Goal: Task Accomplishment & Management: Complete application form

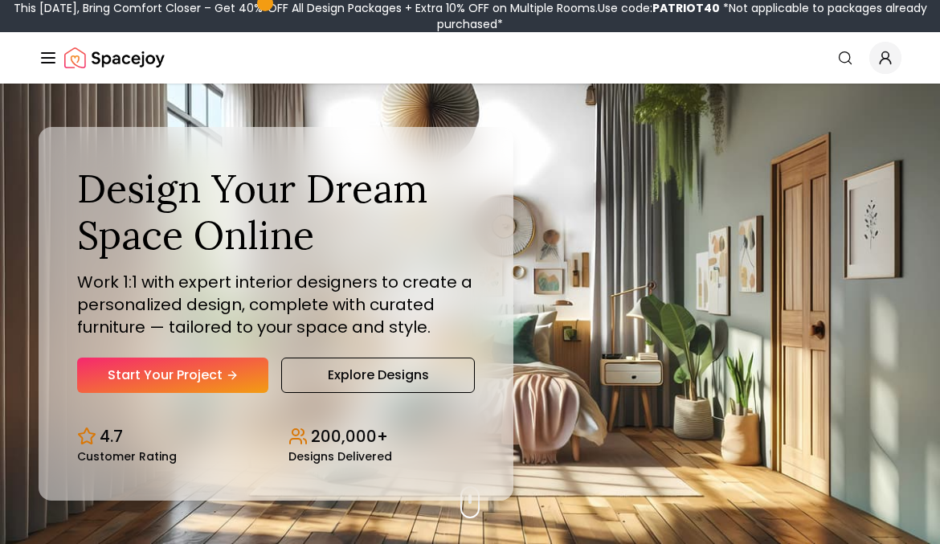
click at [163, 409] on div "Design Your Dream Space Online Work 1:1 with expert interior designers to creat…" at bounding box center [276, 314] width 475 height 374
click at [163, 364] on link "Start Your Project" at bounding box center [172, 375] width 191 height 35
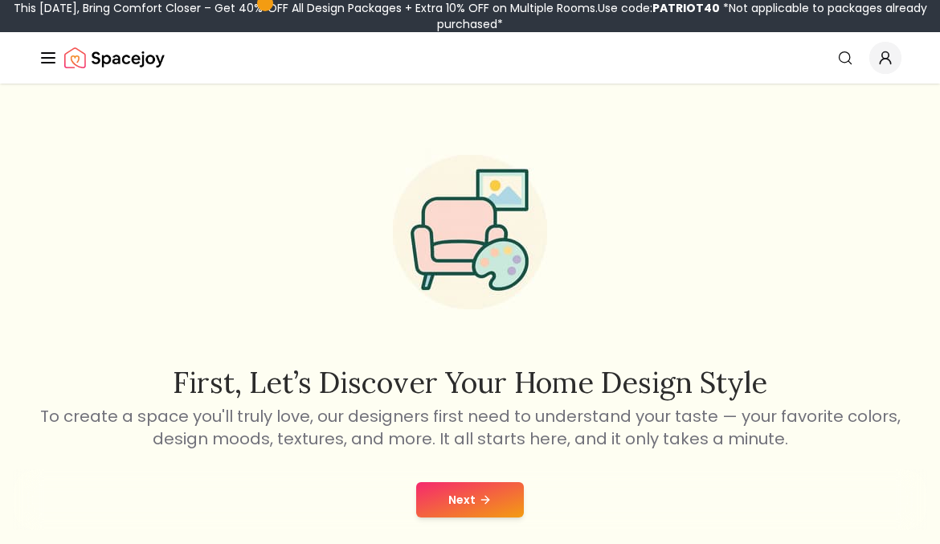
click at [494, 501] on button "Next" at bounding box center [470, 499] width 108 height 35
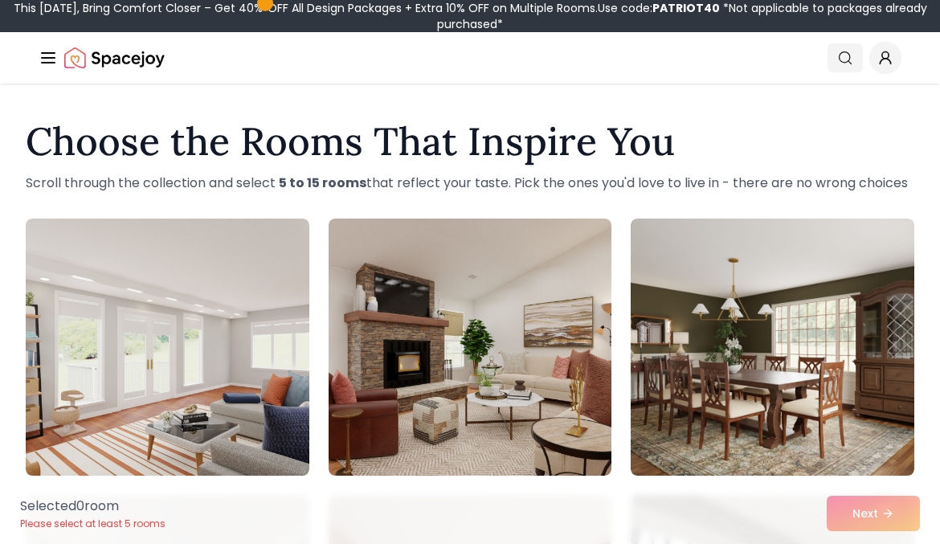
click at [837, 66] on link "Search" at bounding box center [845, 57] width 35 height 29
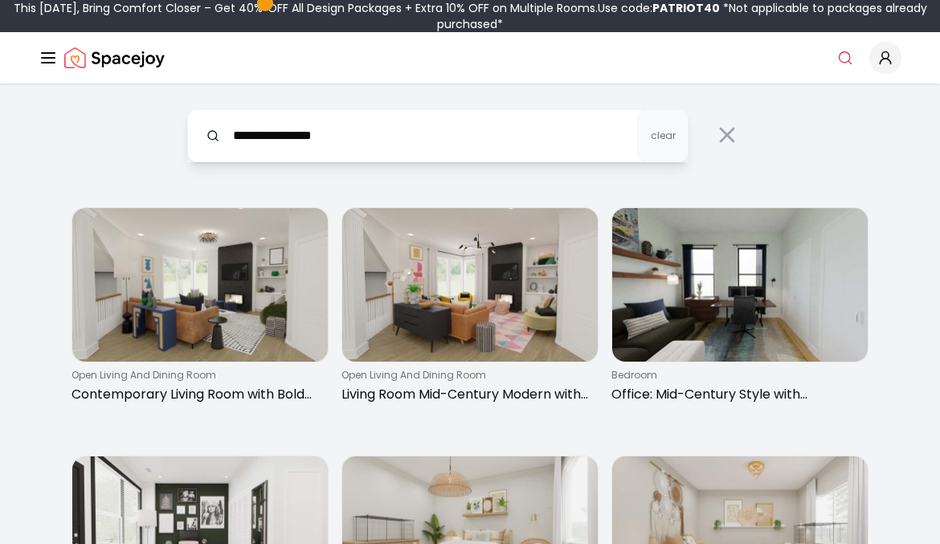
type input "**********"
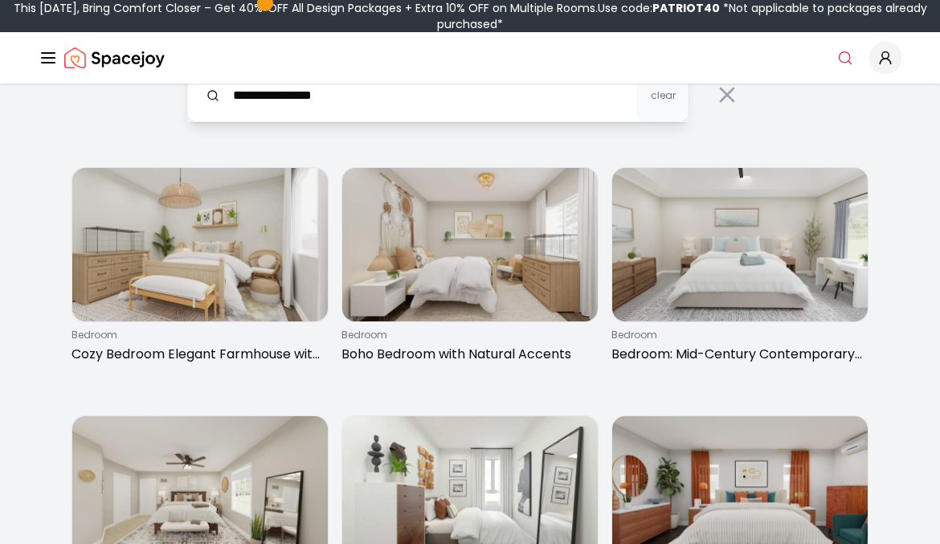
scroll to position [40, 0]
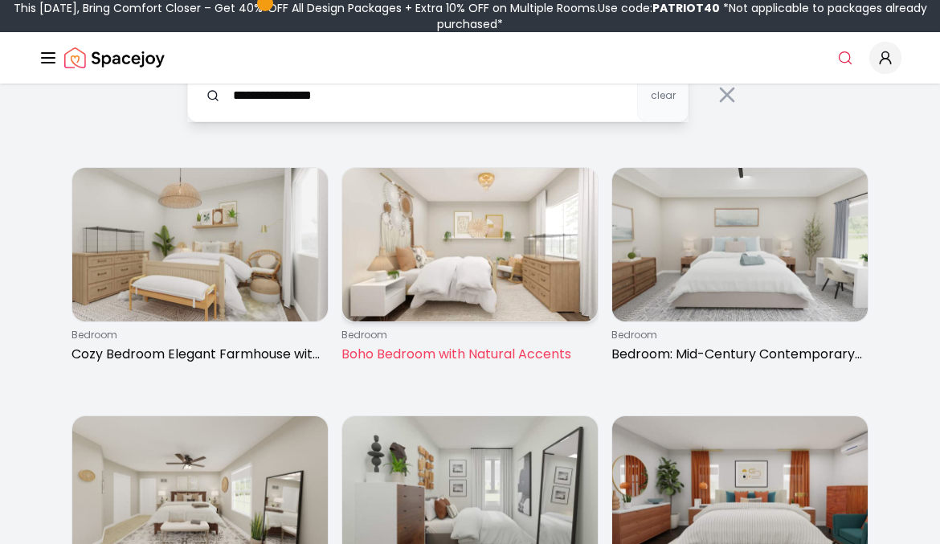
click at [476, 235] on img at bounding box center [470, 244] width 256 height 153
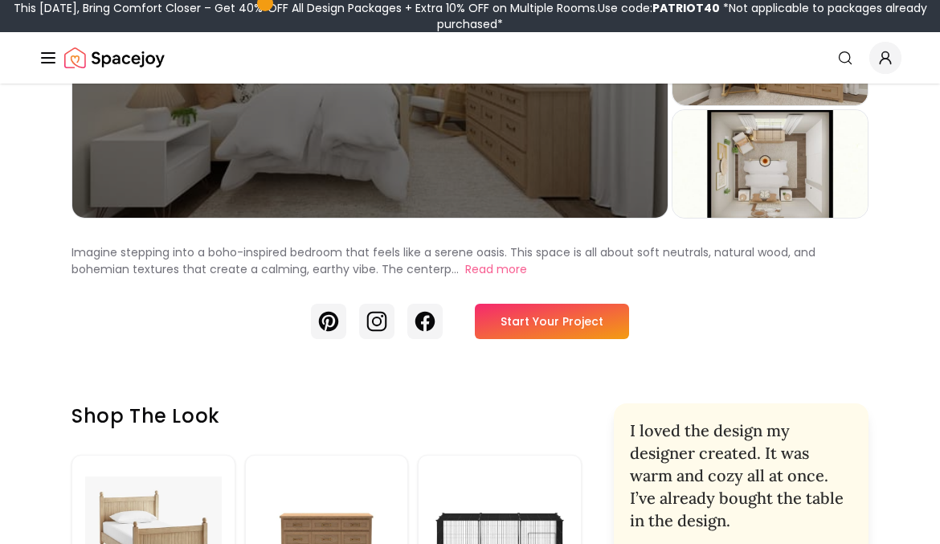
scroll to position [303, 0]
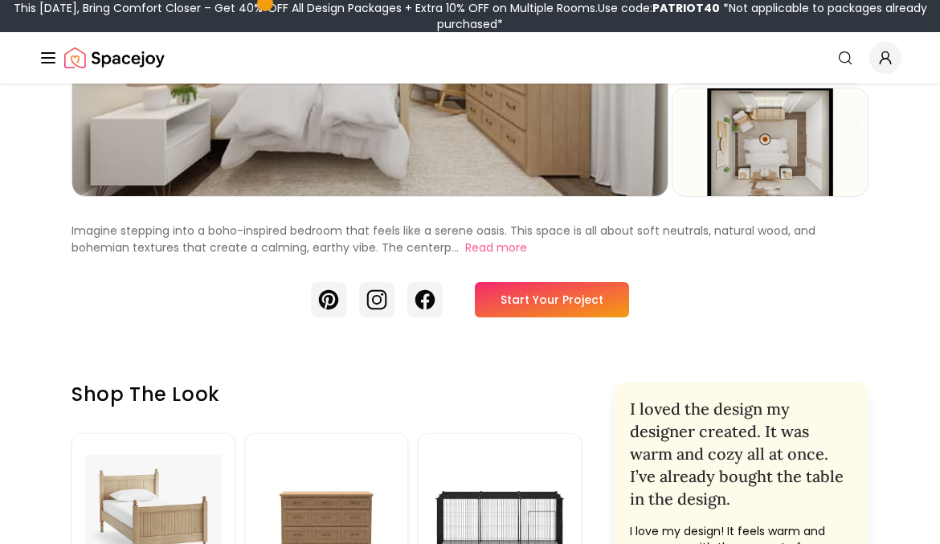
click at [628, 307] on div "Pinterest Instagram Facebook Start Your Project" at bounding box center [470, 299] width 797 height 35
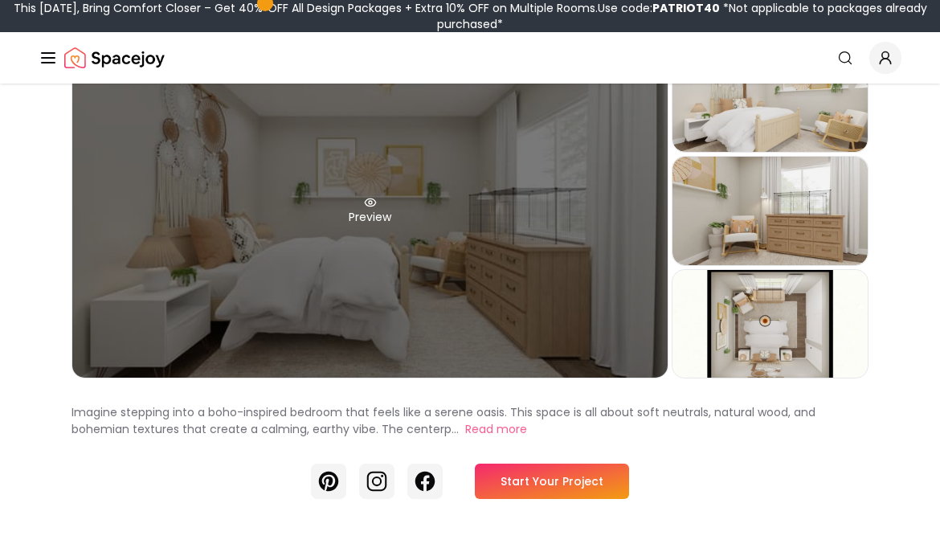
scroll to position [123, 0]
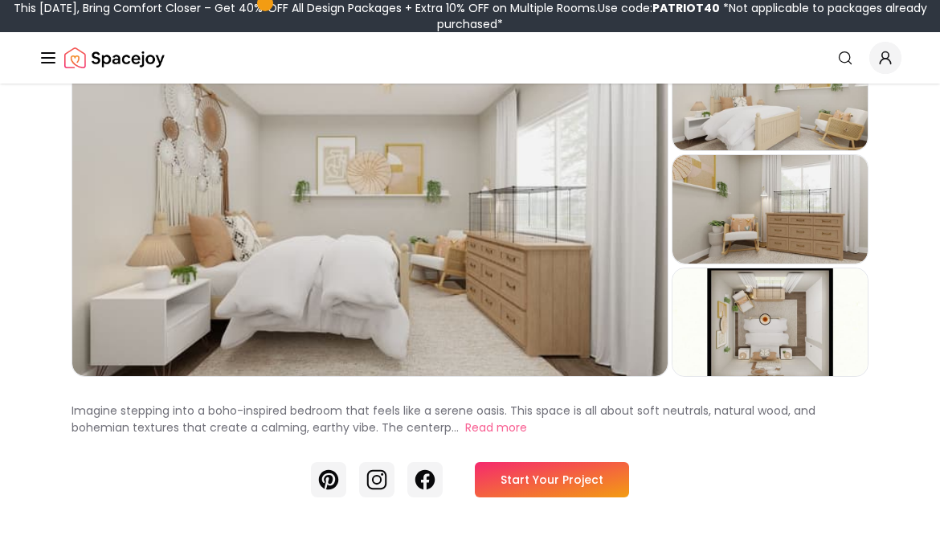
click at [536, 486] on link "Start Your Project" at bounding box center [552, 479] width 154 height 35
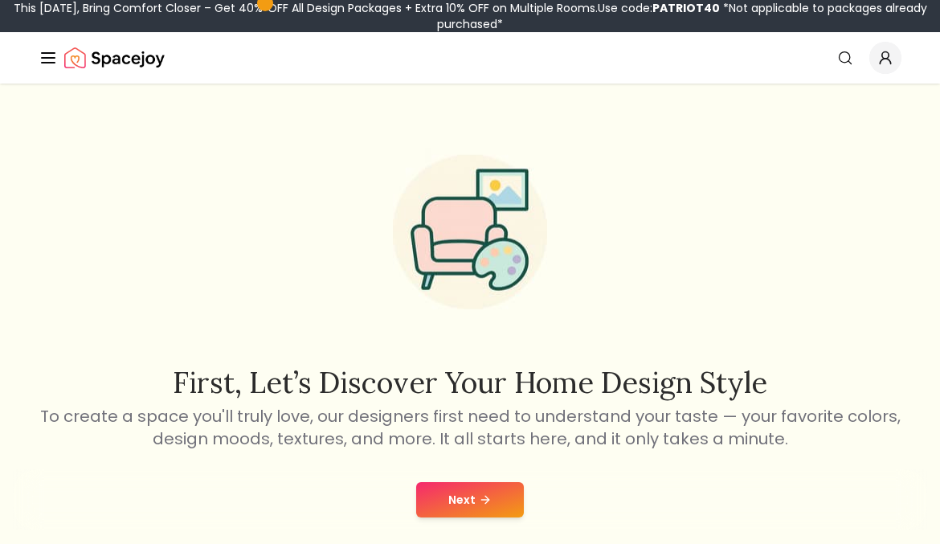
click at [461, 483] on button "Next" at bounding box center [470, 499] width 108 height 35
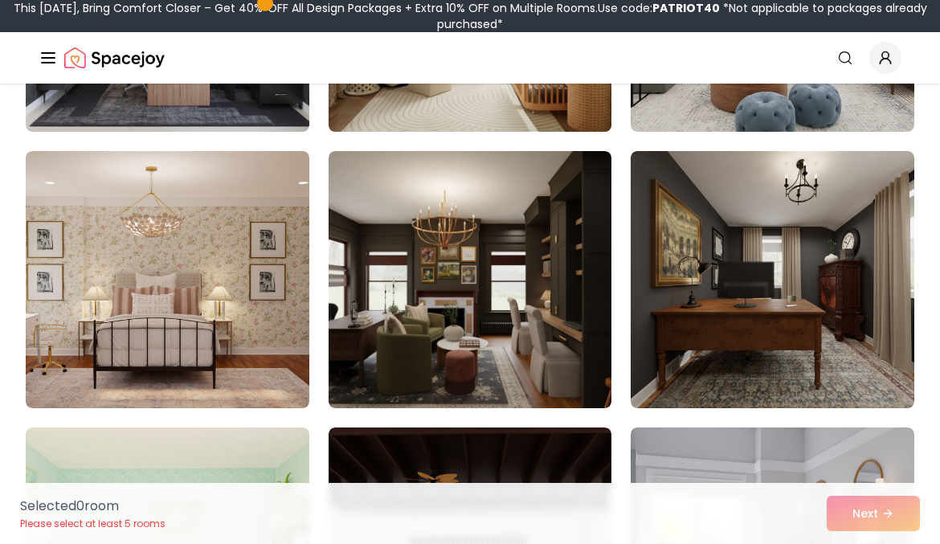
scroll to position [2844, 0]
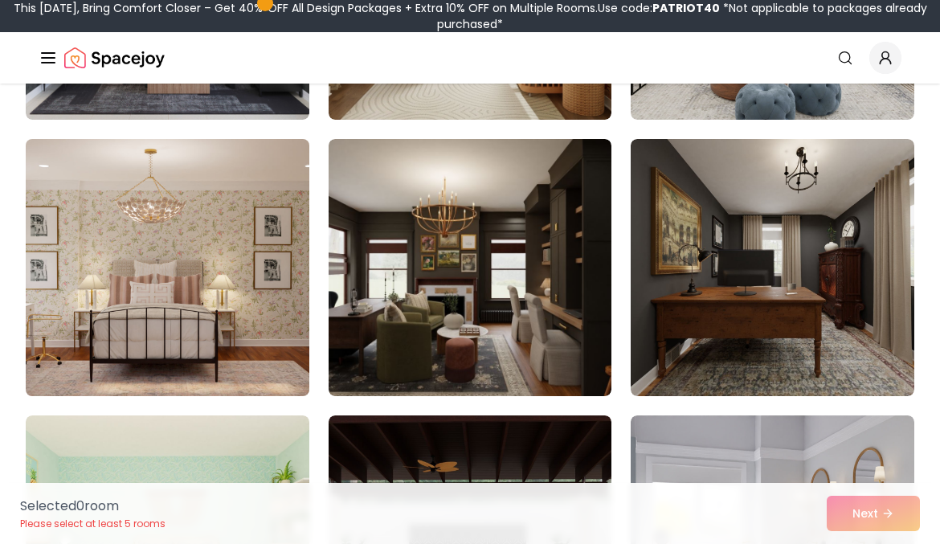
click at [200, 313] on img at bounding box center [166, 268] width 297 height 270
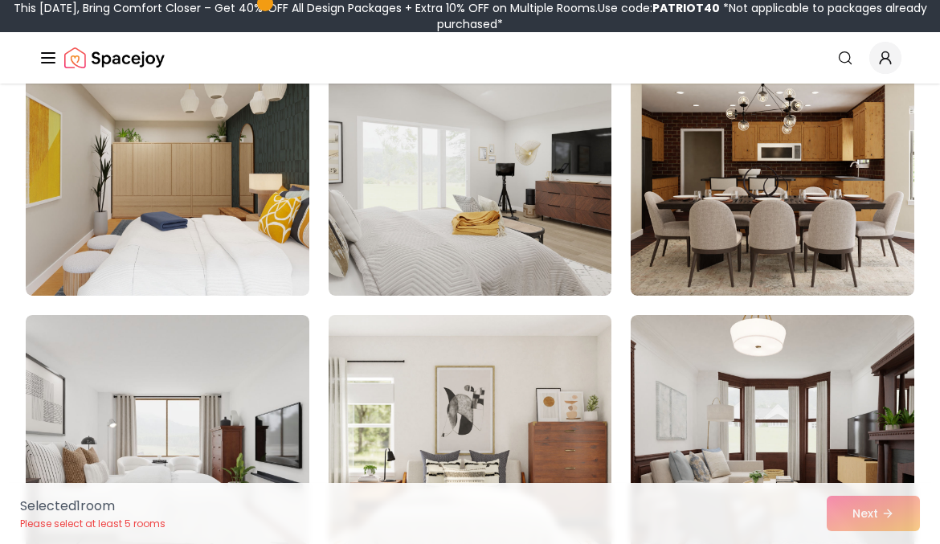
scroll to position [3775, 0]
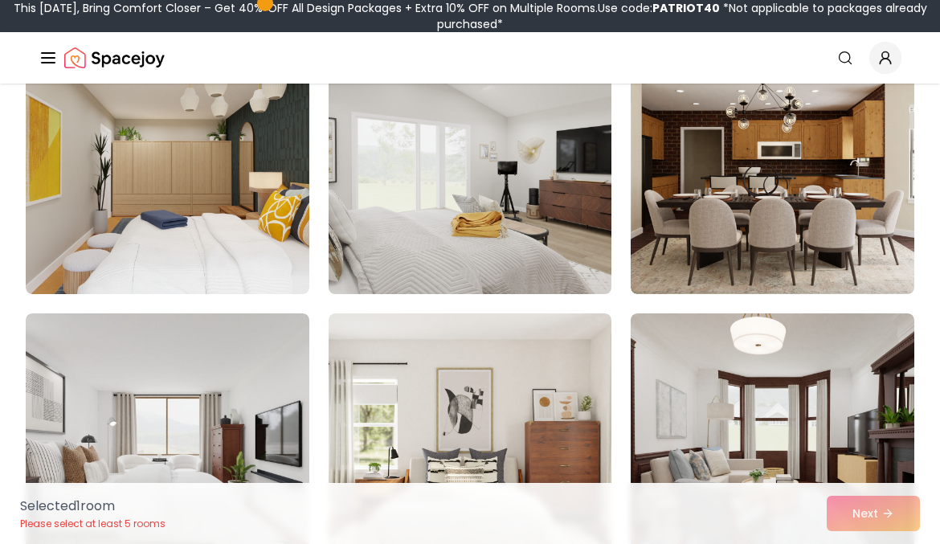
click at [441, 195] on img at bounding box center [469, 166] width 297 height 270
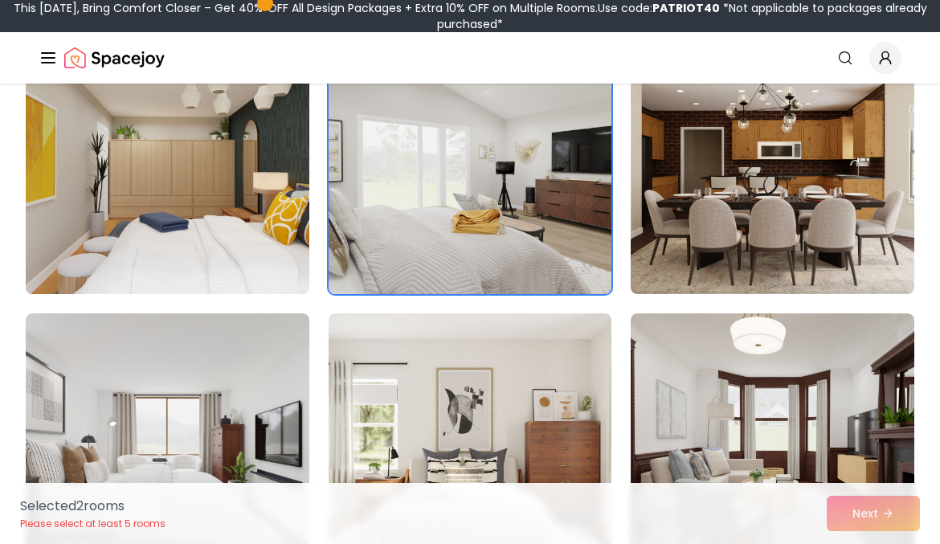
click at [216, 215] on img at bounding box center [166, 166] width 297 height 270
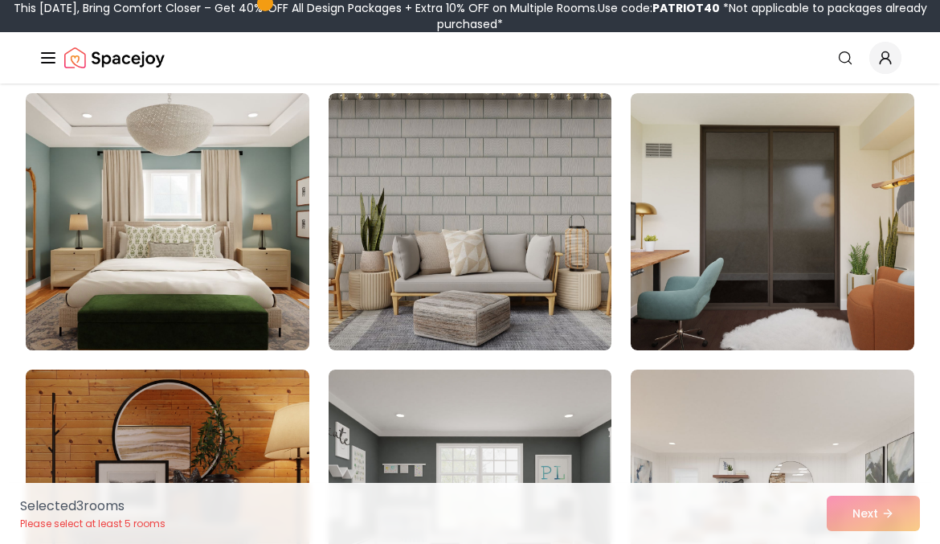
scroll to position [4550, 0]
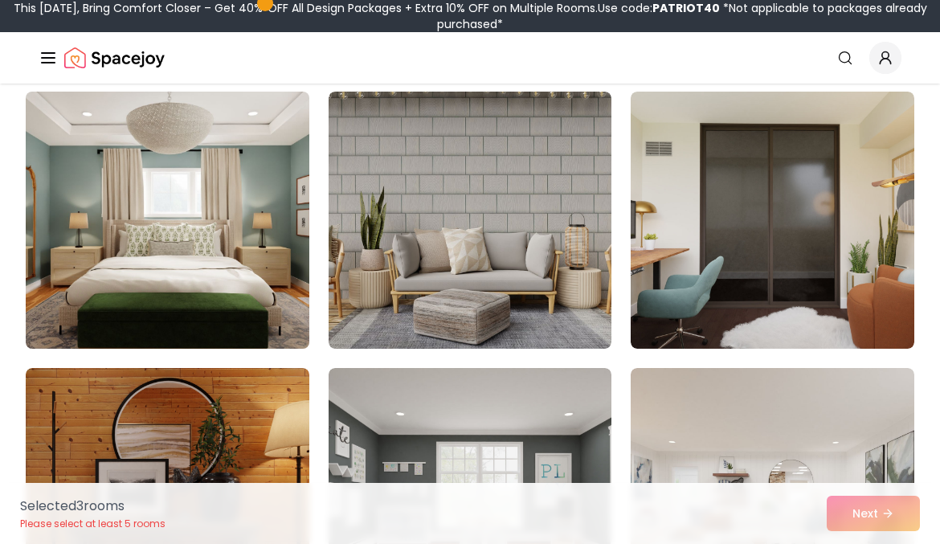
click at [218, 216] on img at bounding box center [166, 220] width 297 height 270
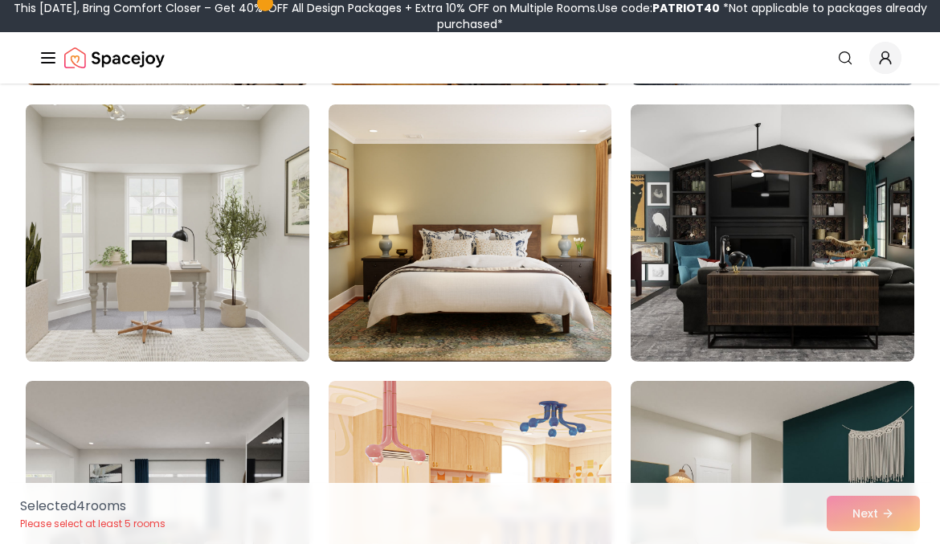
scroll to position [5927, 0]
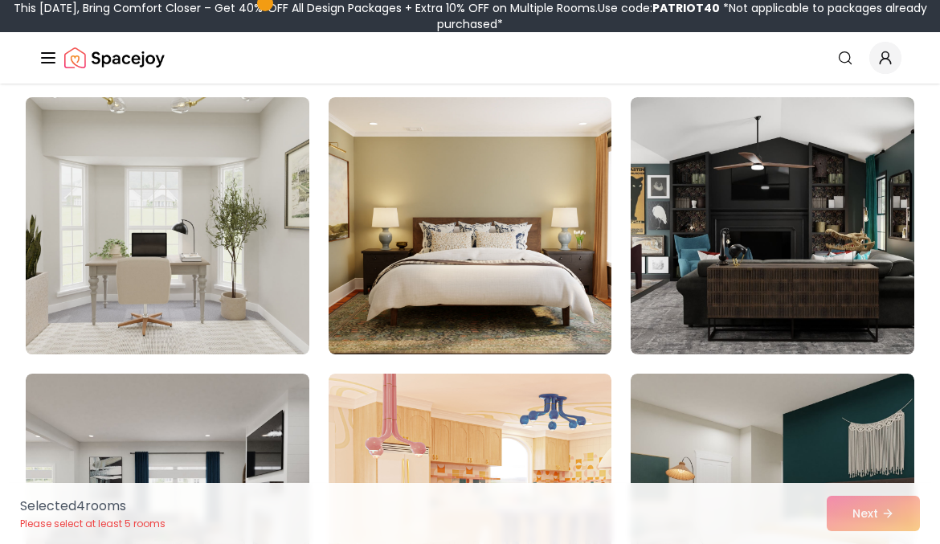
click at [218, 216] on img at bounding box center [166, 226] width 297 height 270
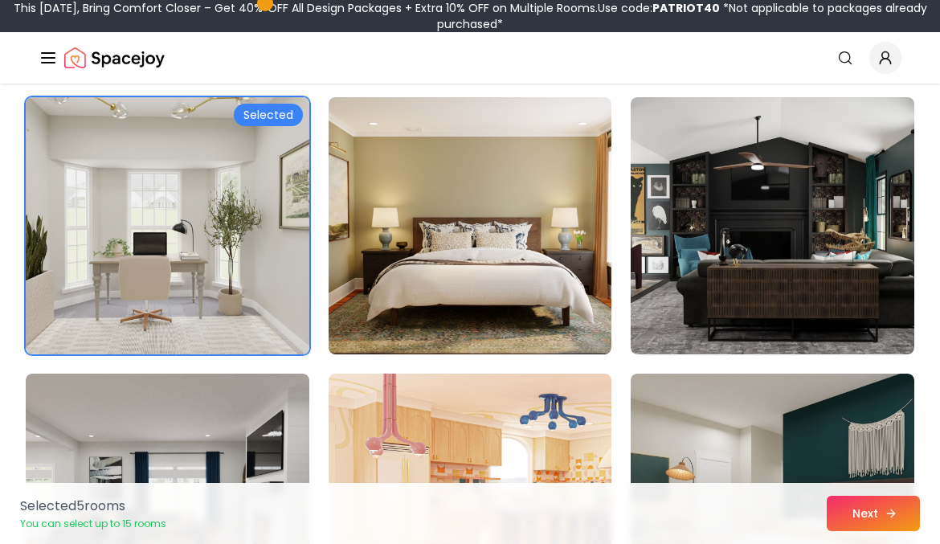
click at [856, 501] on button "Next" at bounding box center [873, 513] width 93 height 35
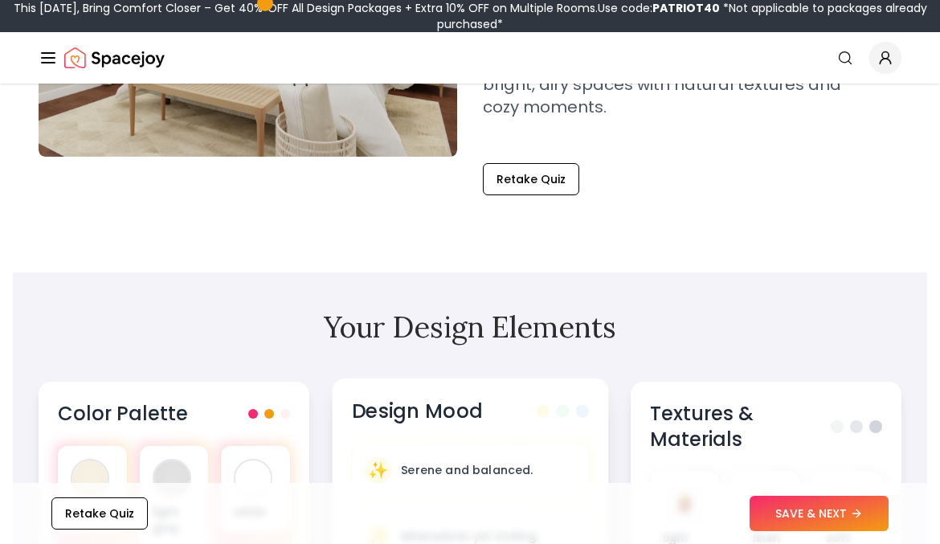
scroll to position [372, 0]
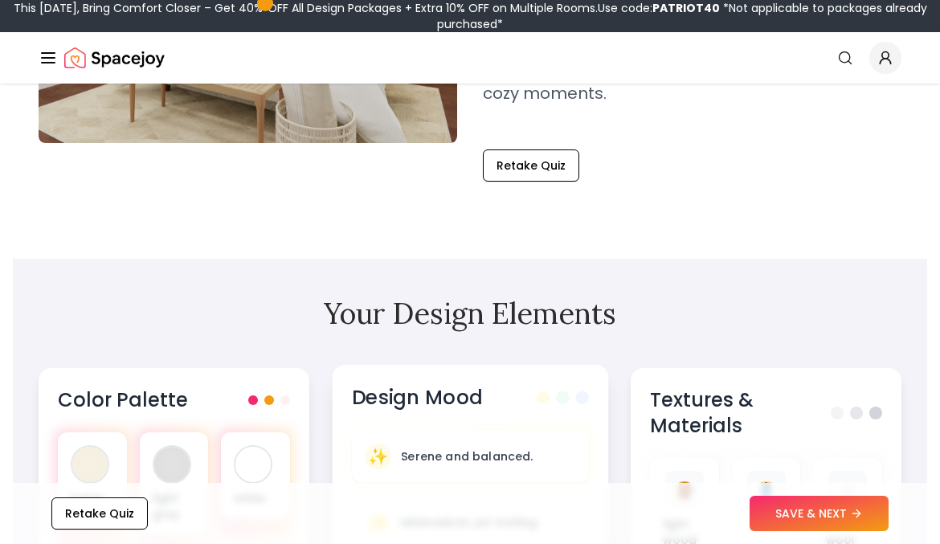
click at [542, 167] on button "Retake Quiz" at bounding box center [531, 165] width 96 height 32
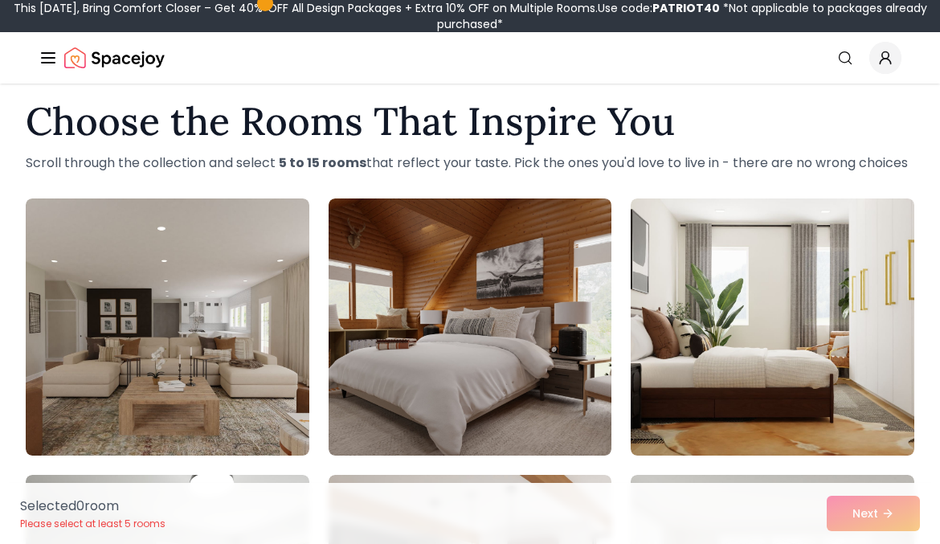
scroll to position [27, 0]
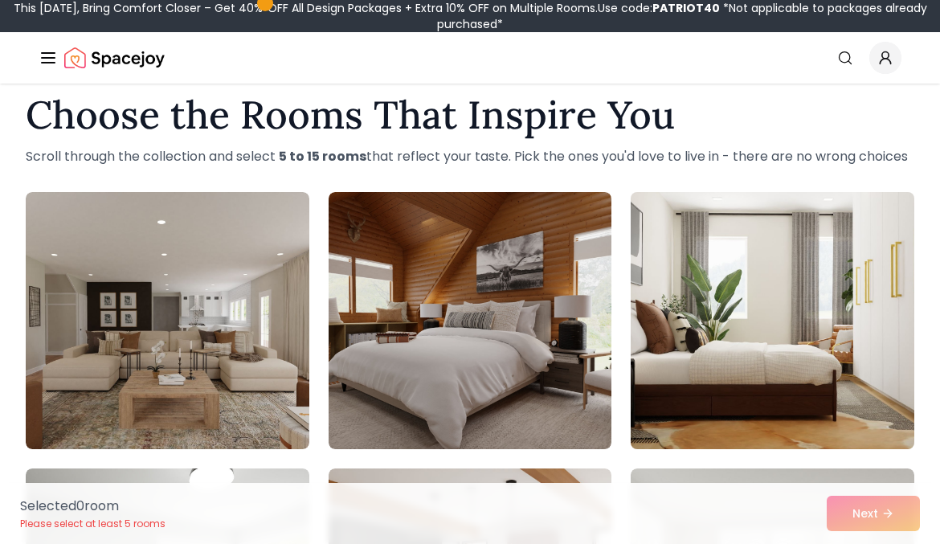
click at [722, 350] on img at bounding box center [772, 321] width 297 height 270
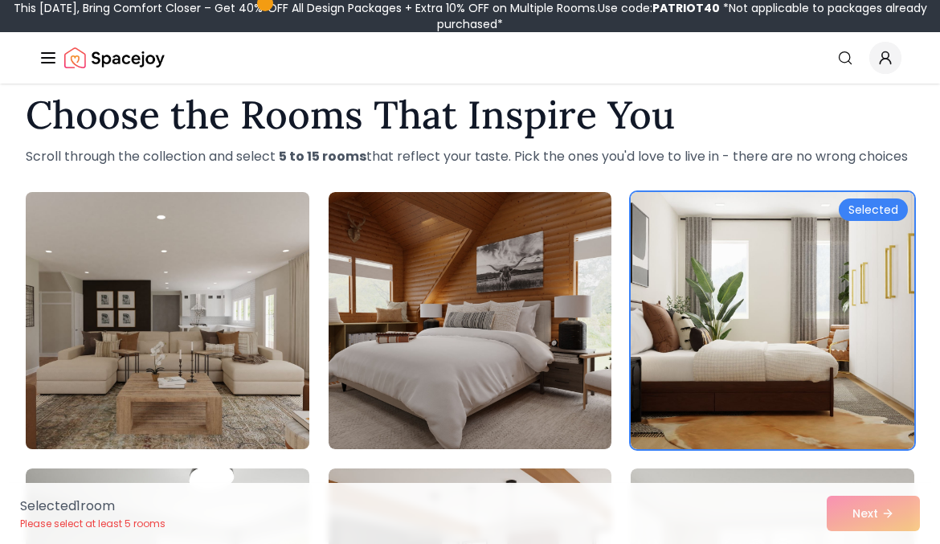
click at [117, 321] on img at bounding box center [166, 321] width 297 height 270
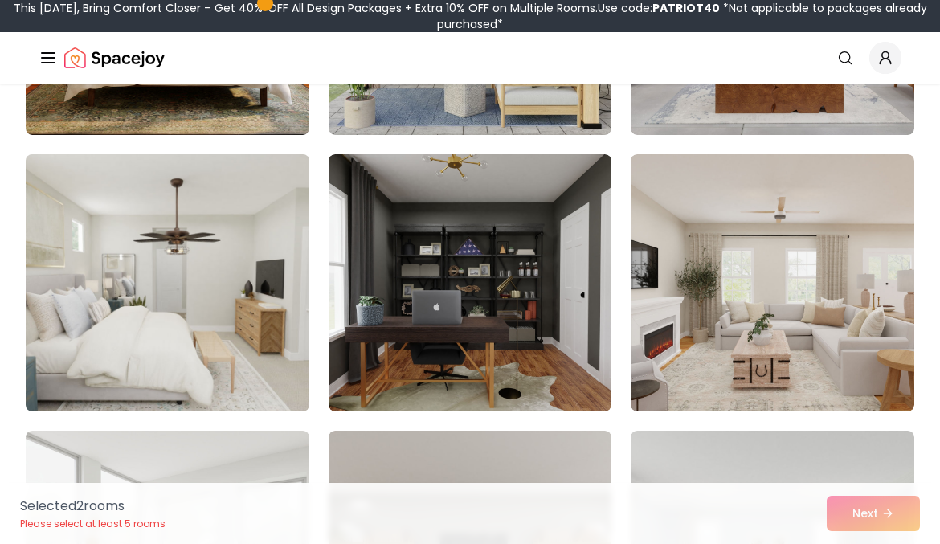
scroll to position [2285, 0]
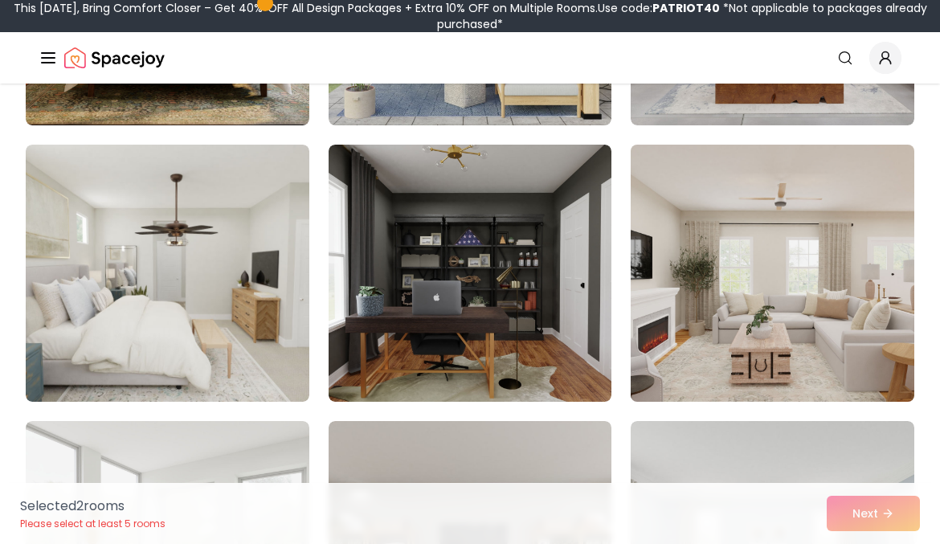
click at [727, 279] on img at bounding box center [772, 273] width 297 height 270
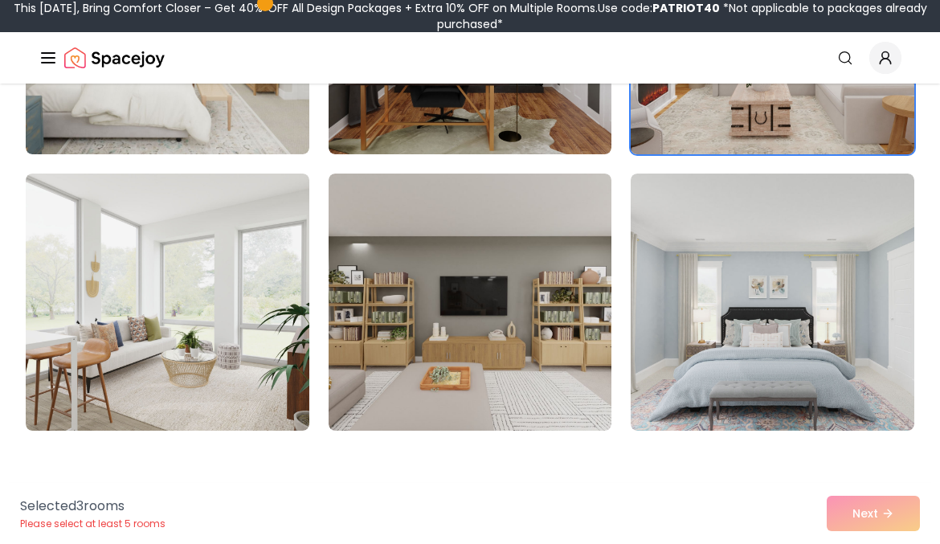
scroll to position [2543, 0]
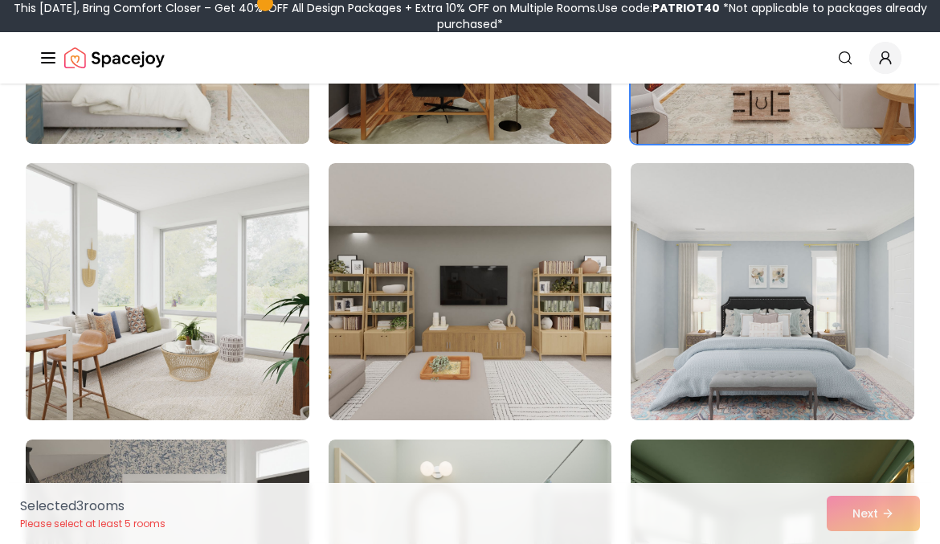
click at [198, 382] on img at bounding box center [166, 292] width 297 height 270
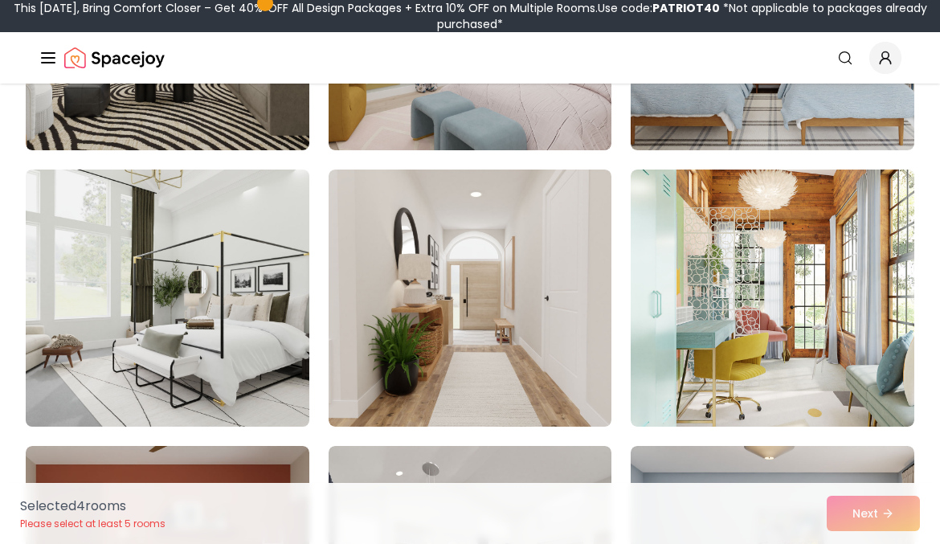
scroll to position [5856, 0]
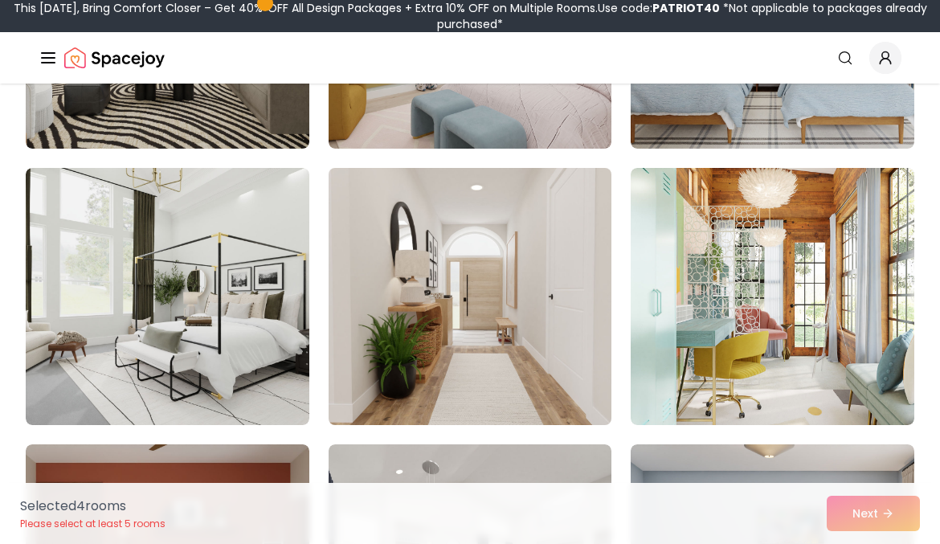
click at [434, 351] on img at bounding box center [469, 297] width 297 height 270
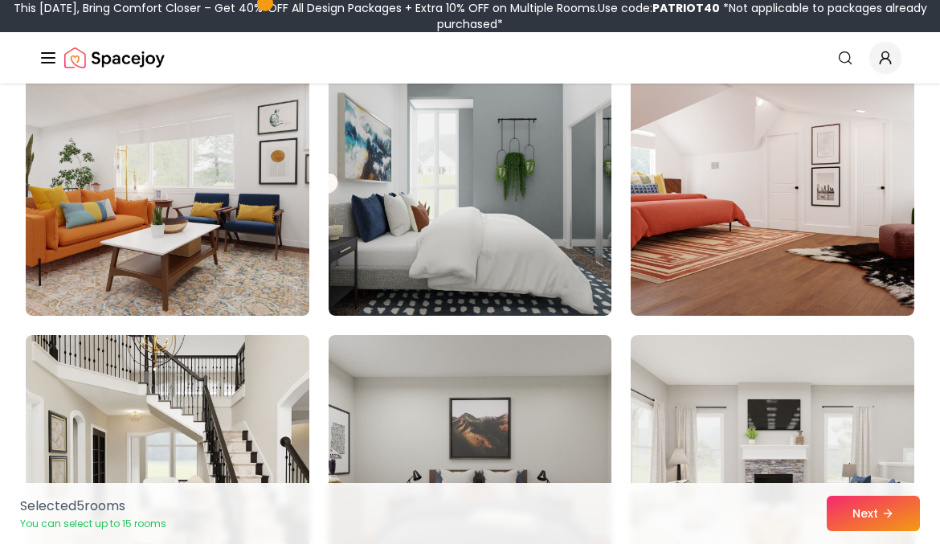
scroll to position [7107, 0]
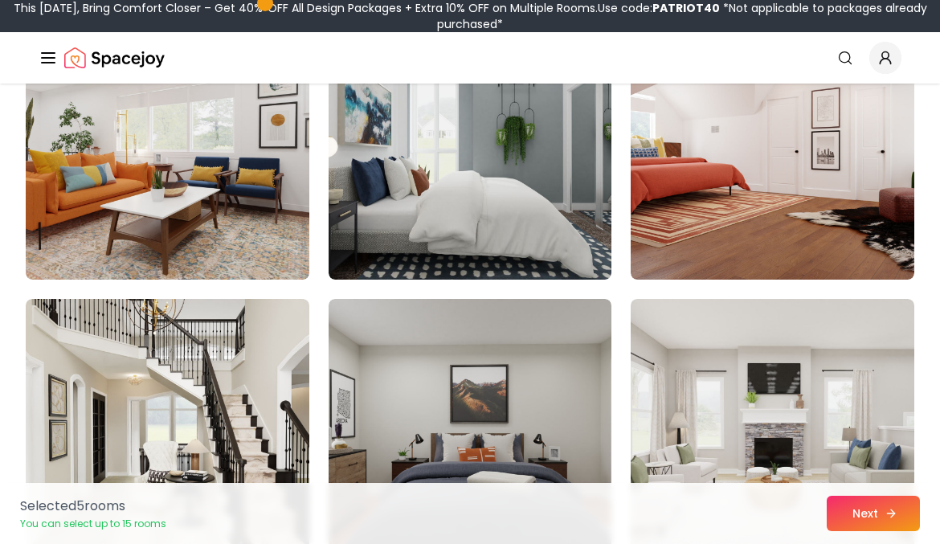
click at [861, 521] on button "Next" at bounding box center [873, 513] width 93 height 35
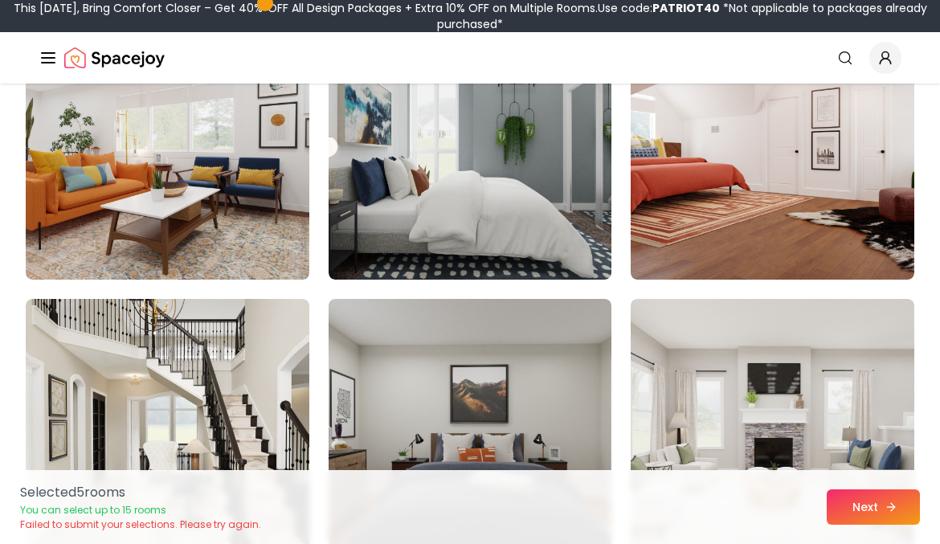
click at [873, 501] on button "Next" at bounding box center [873, 506] width 93 height 35
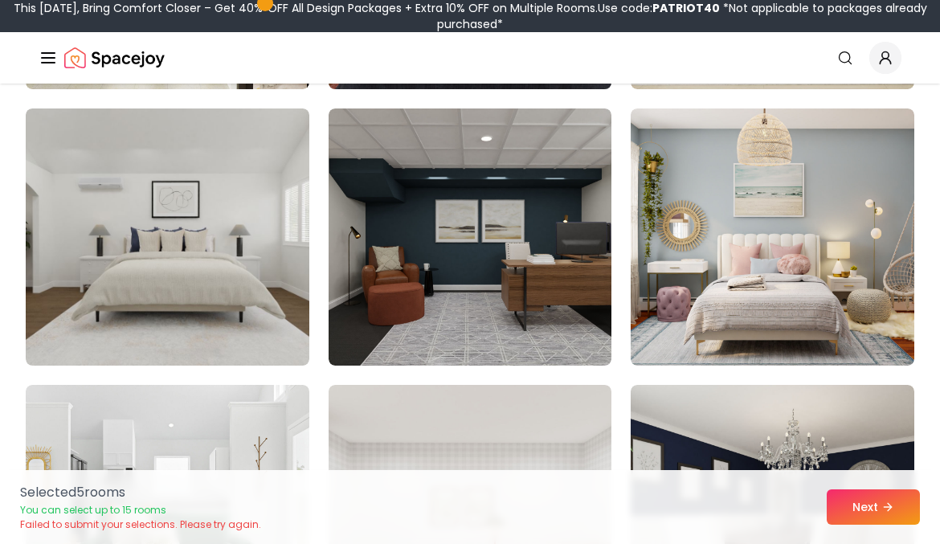
scroll to position [7611, 0]
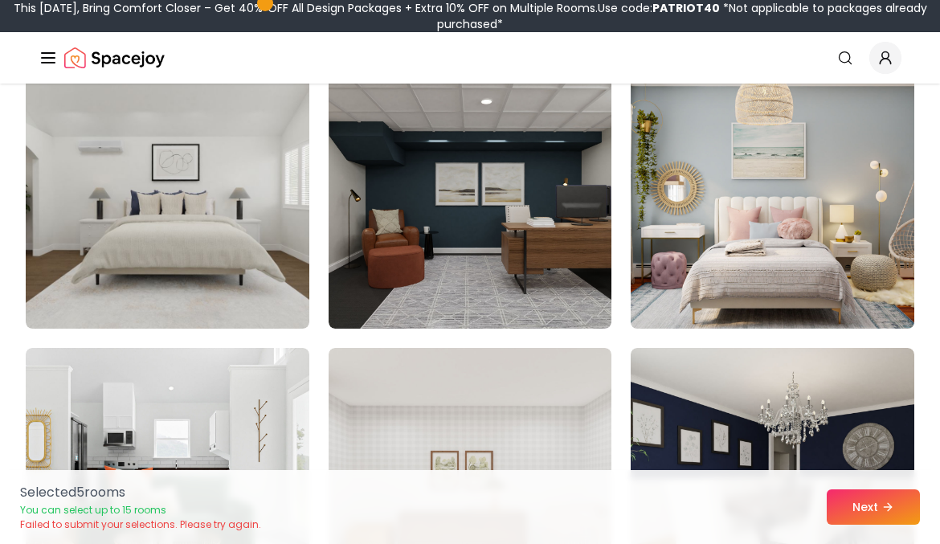
click at [849, 255] on img at bounding box center [772, 200] width 297 height 270
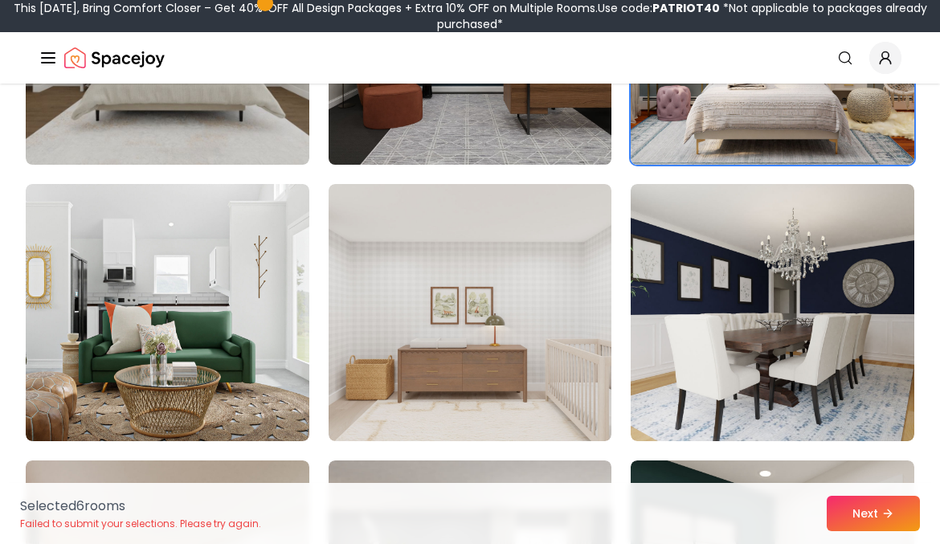
scroll to position [7810, 0]
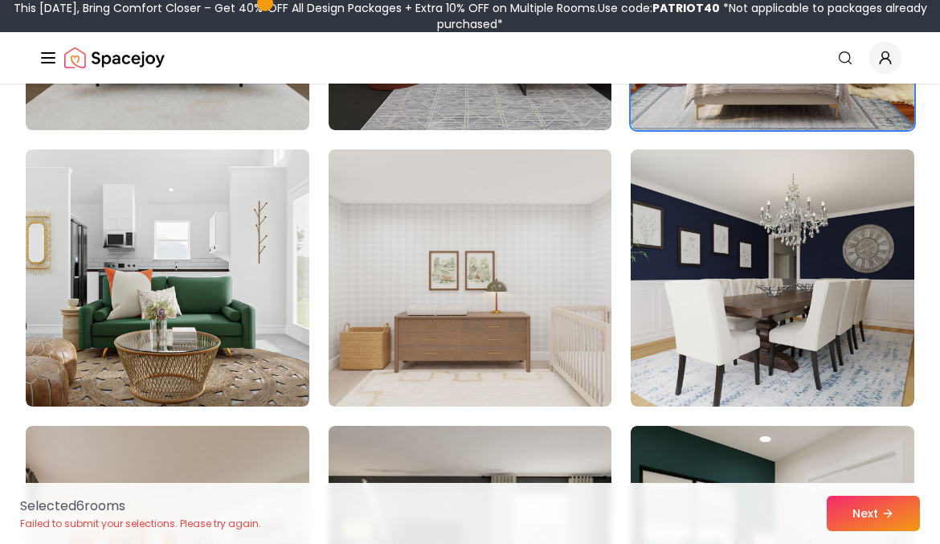
click at [526, 309] on img at bounding box center [469, 278] width 297 height 270
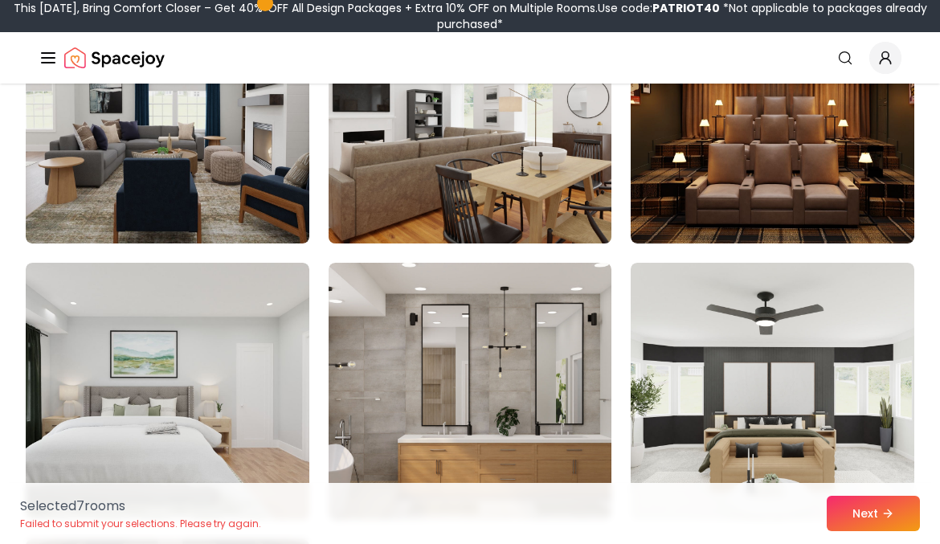
scroll to position [8827, 0]
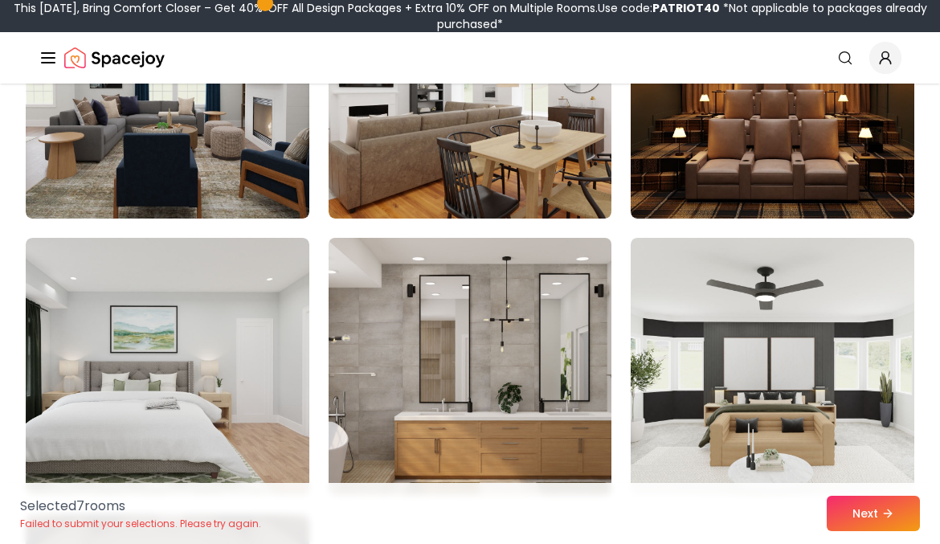
click at [415, 428] on img at bounding box center [469, 366] width 297 height 270
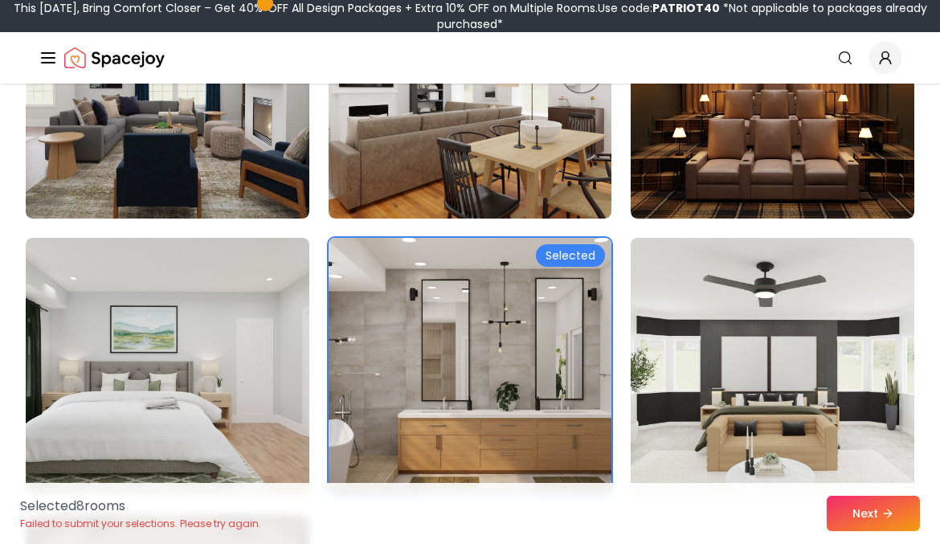
click at [648, 387] on img at bounding box center [772, 366] width 297 height 270
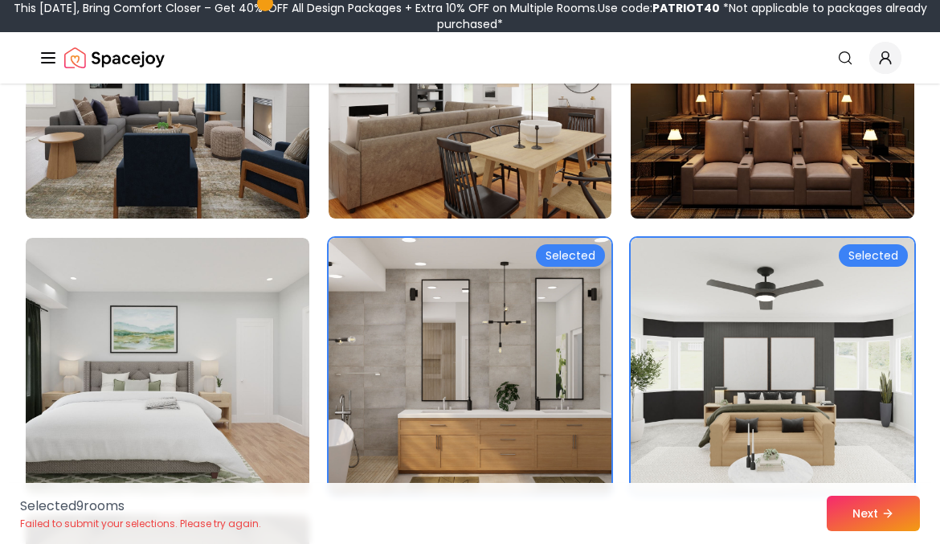
click at [677, 164] on img at bounding box center [772, 90] width 297 height 270
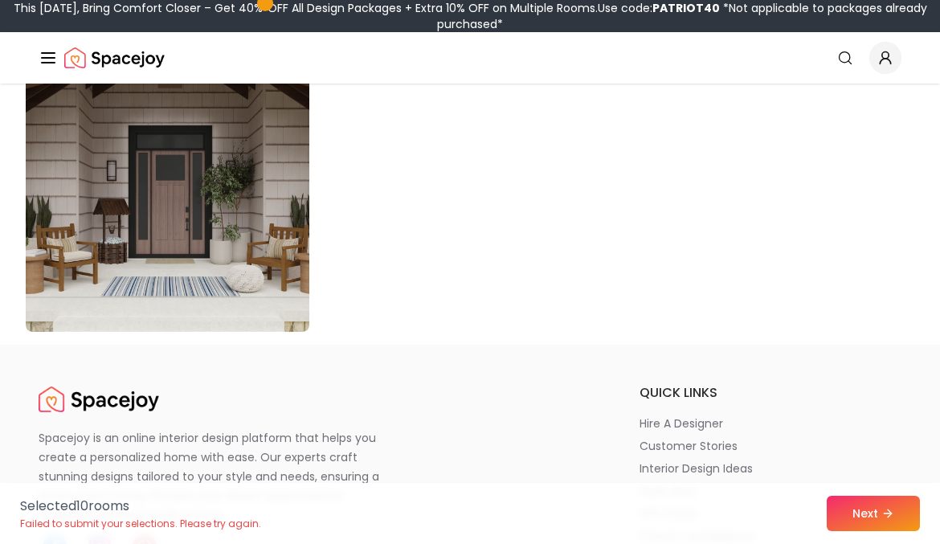
scroll to position [9251, 0]
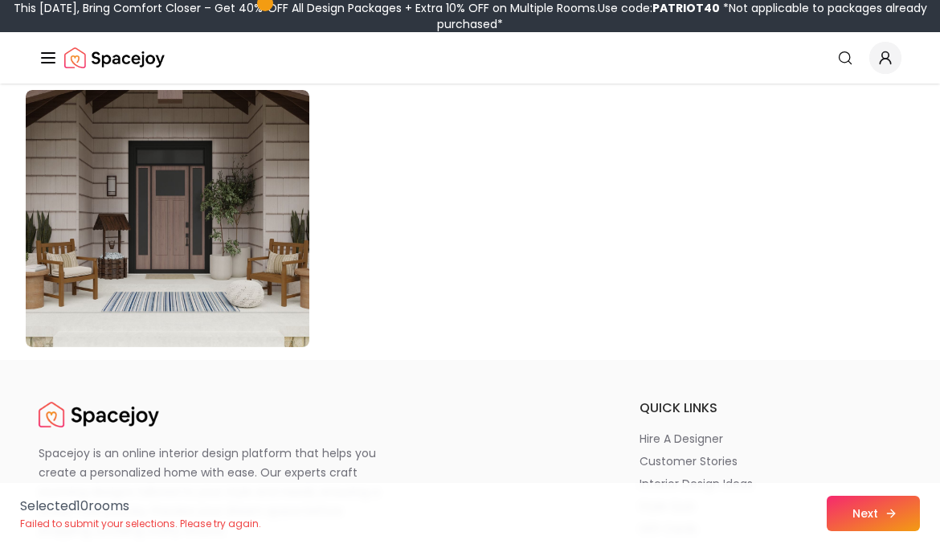
click at [842, 496] on div "Selected 10 room s Failed to submit your selections. Please try again. Next" at bounding box center [470, 513] width 926 height 61
click at [851, 514] on button "Next" at bounding box center [873, 513] width 93 height 35
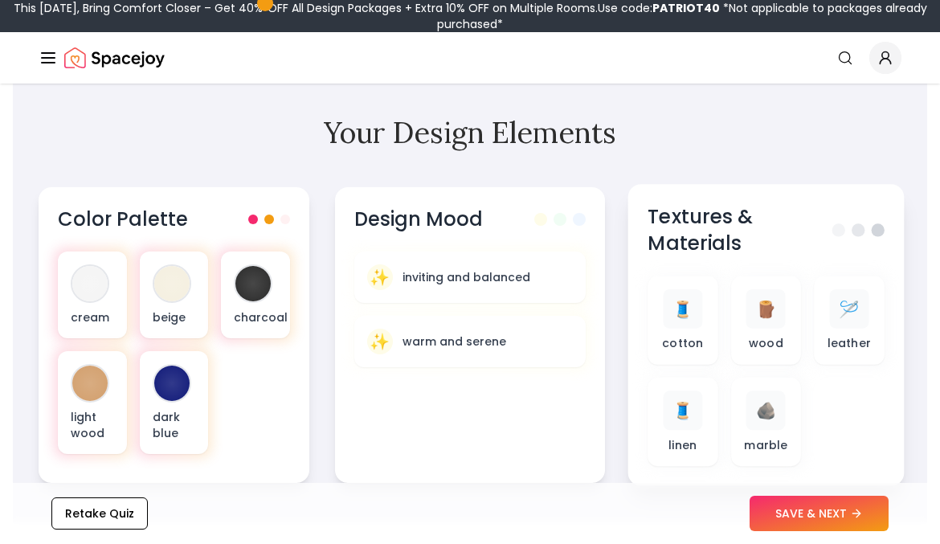
scroll to position [529, 0]
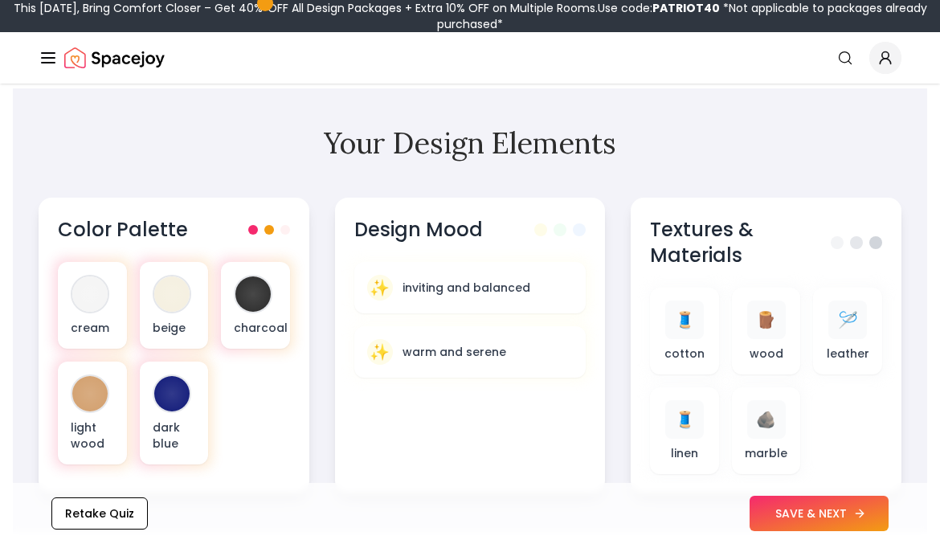
click at [800, 512] on button "SAVE & NEXT" at bounding box center [819, 513] width 139 height 35
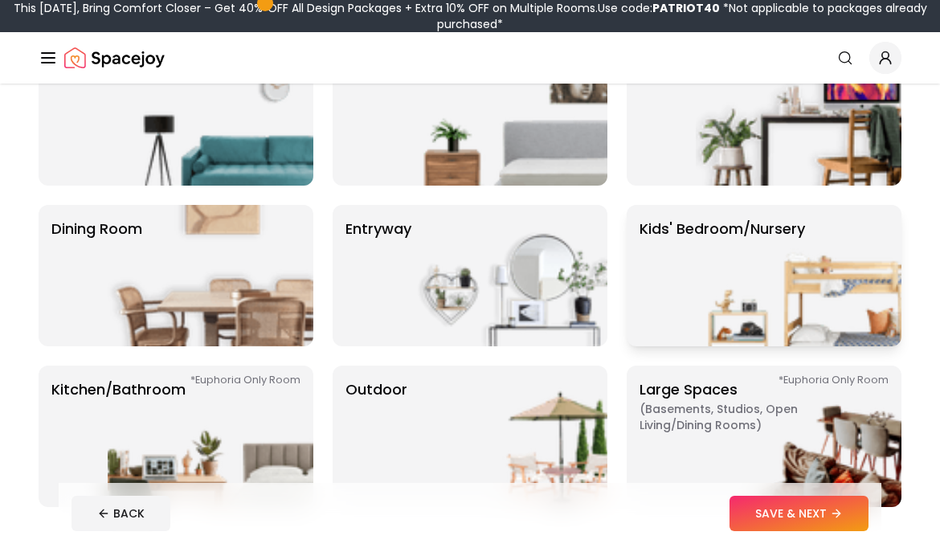
click at [759, 272] on img at bounding box center [799, 275] width 206 height 141
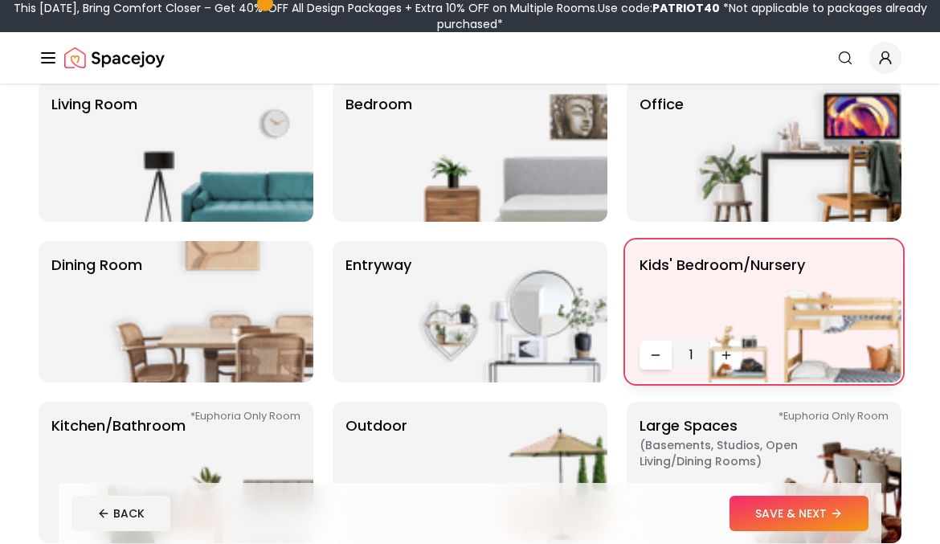
scroll to position [145, 0]
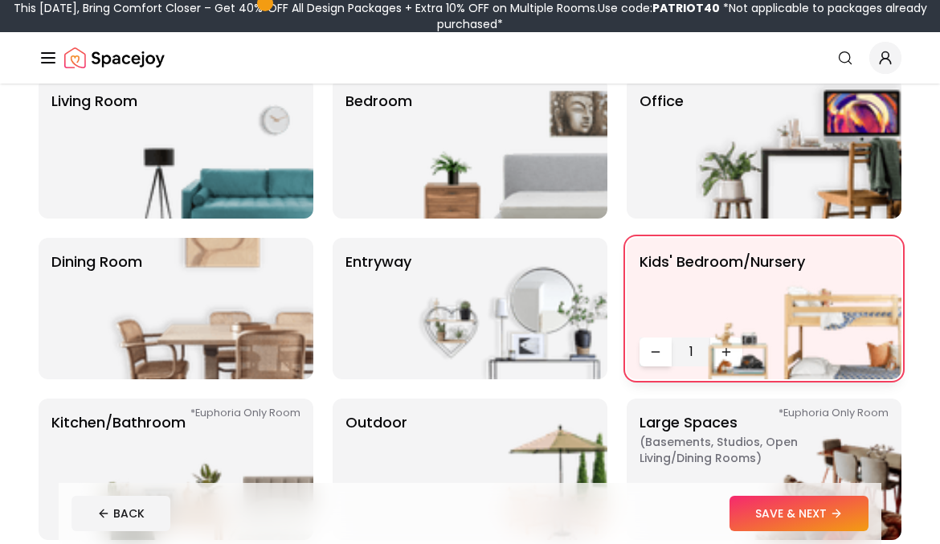
click at [657, 356] on icon "Decrease quantity" at bounding box center [655, 352] width 13 height 13
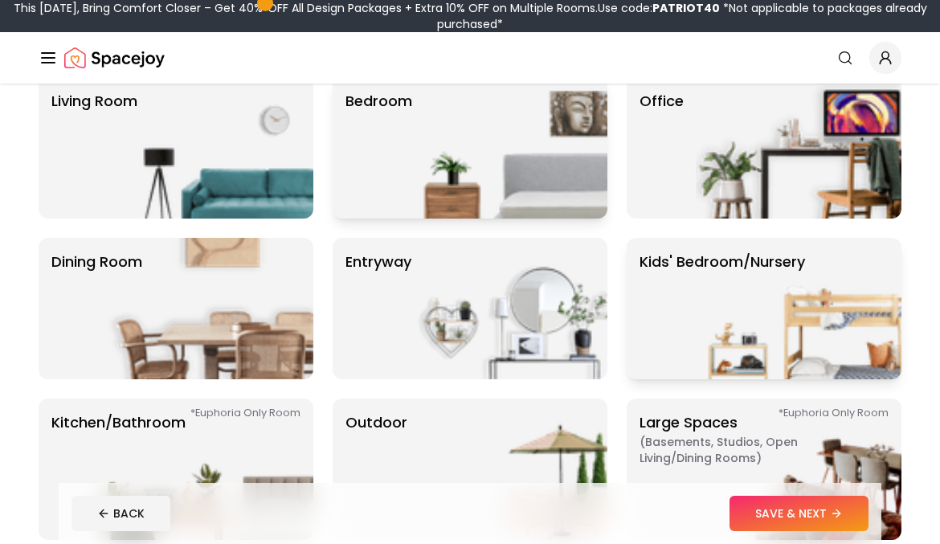
click at [385, 196] on p "Bedroom" at bounding box center [379, 148] width 67 height 116
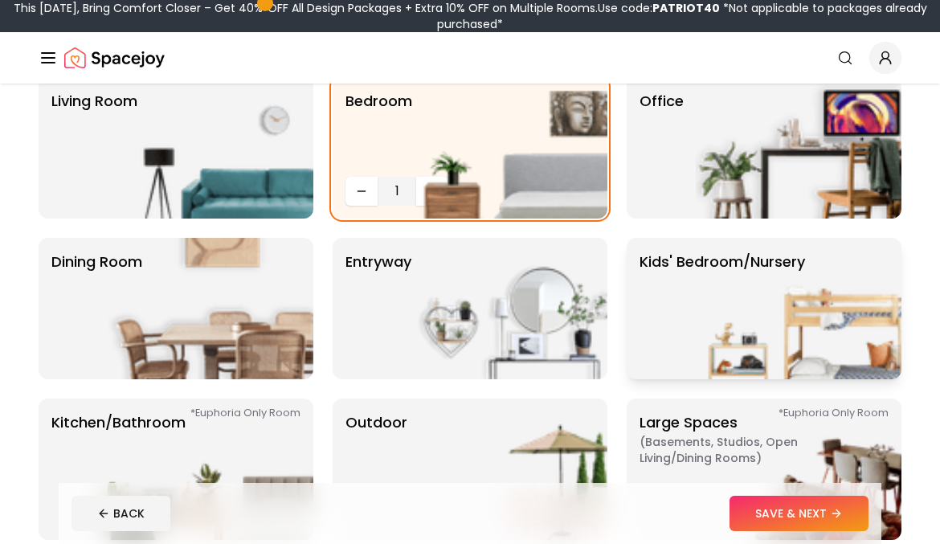
click at [691, 341] on p "Kids' Bedroom/Nursery" at bounding box center [723, 309] width 166 height 116
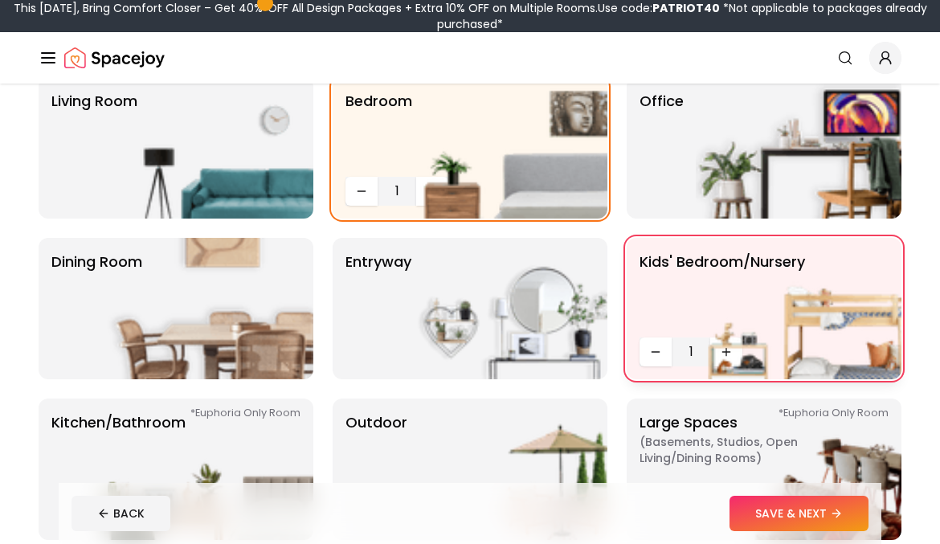
click at [771, 312] on img at bounding box center [799, 308] width 206 height 141
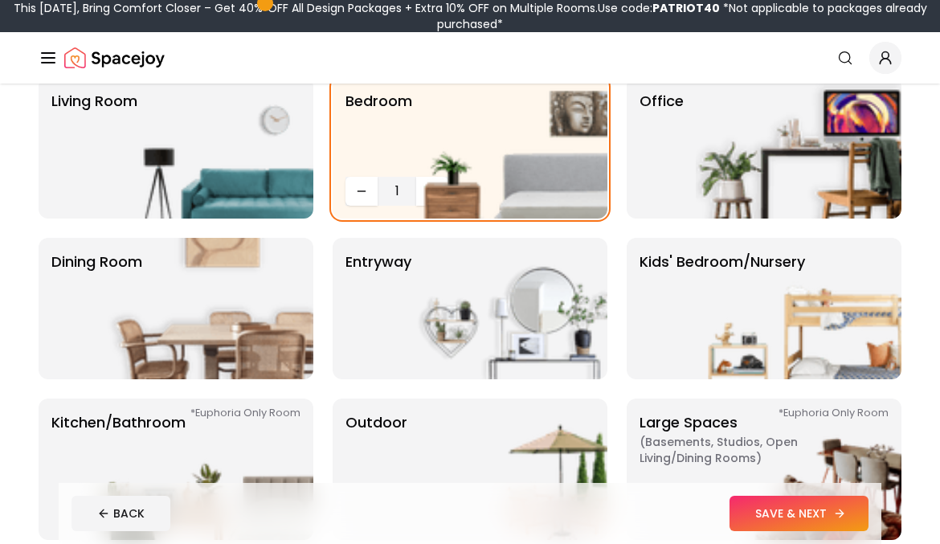
click at [799, 513] on button "SAVE & NEXT" at bounding box center [799, 513] width 139 height 35
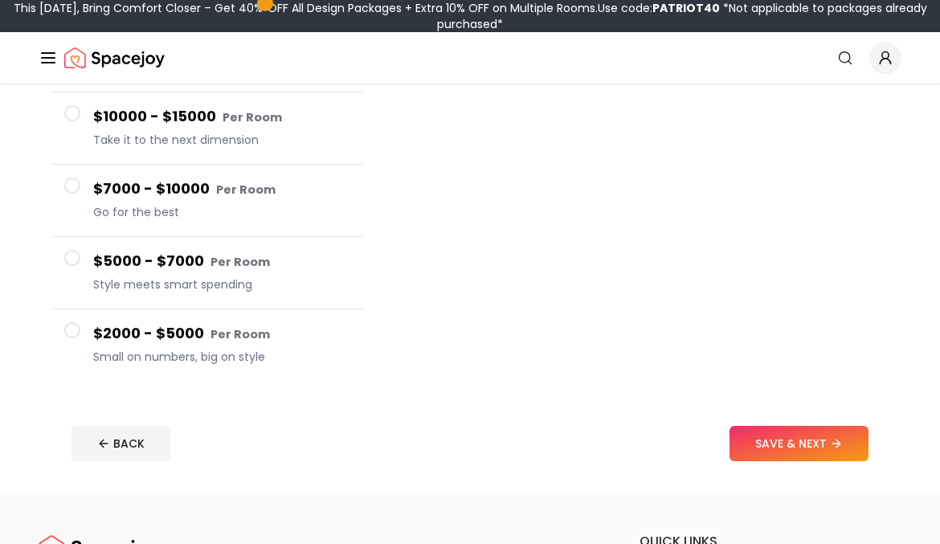
scroll to position [256, 0]
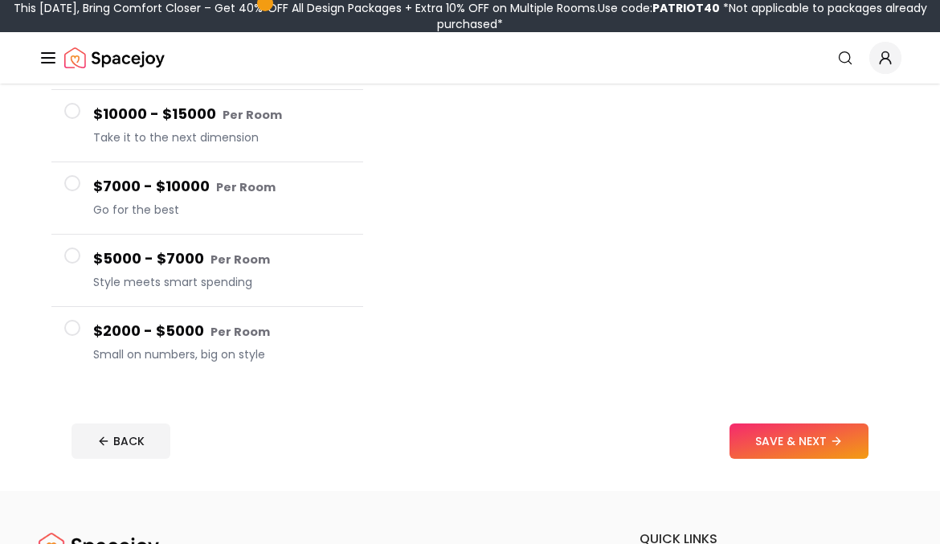
click at [73, 330] on span at bounding box center [72, 328] width 16 height 16
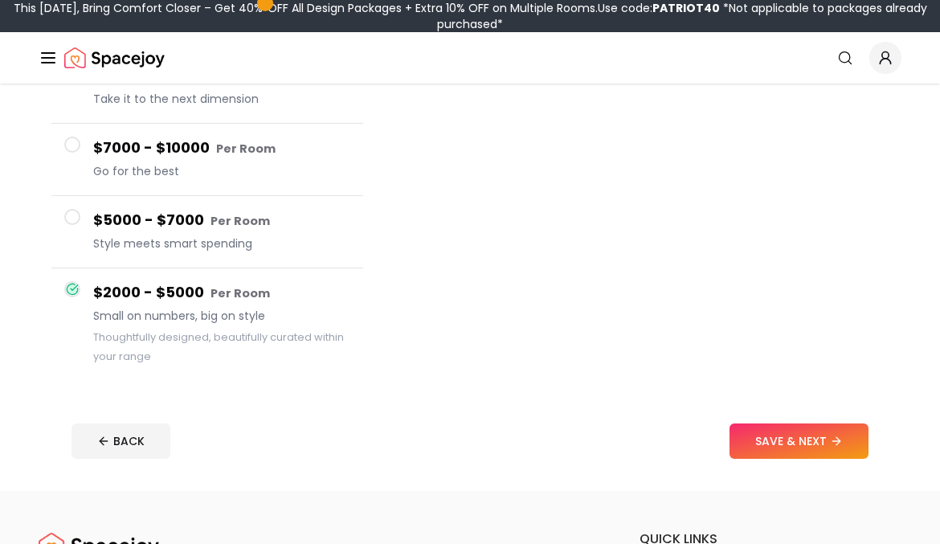
click at [92, 241] on button "$5000 - $7000 Per Room Style meets smart spending" at bounding box center [207, 232] width 312 height 72
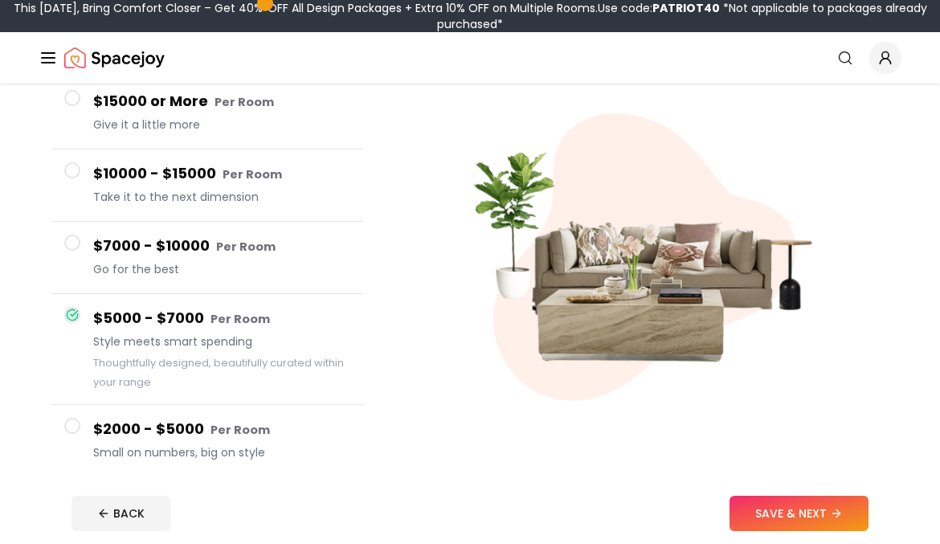
click at [92, 241] on button "$7000 - $10000 Per Room Go for the best" at bounding box center [207, 258] width 312 height 72
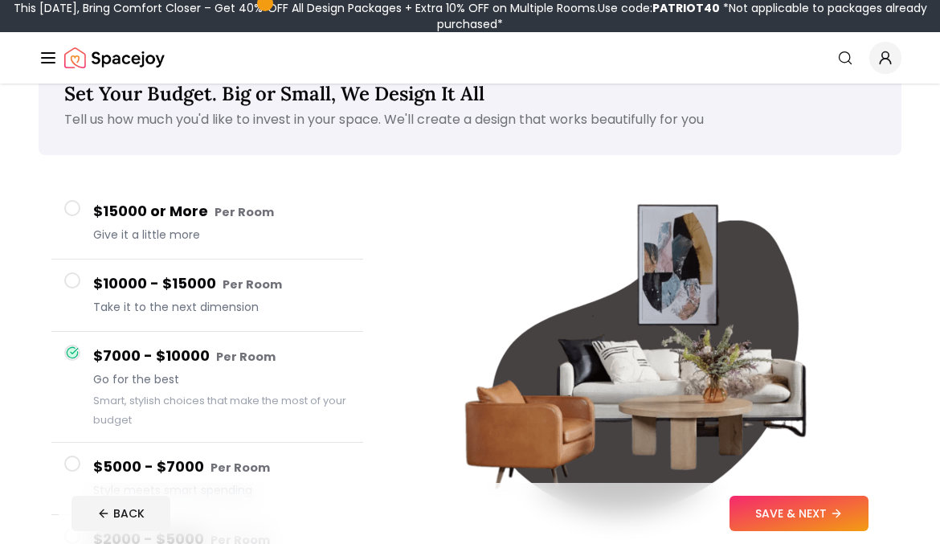
scroll to position [46, 0]
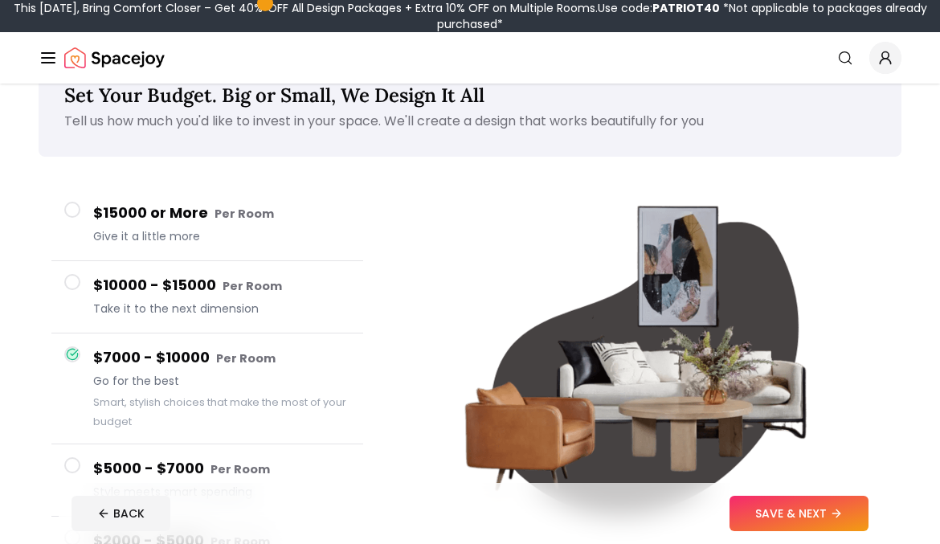
click at [92, 241] on button "$15000 or More Per Room Give it a little more" at bounding box center [207, 225] width 312 height 72
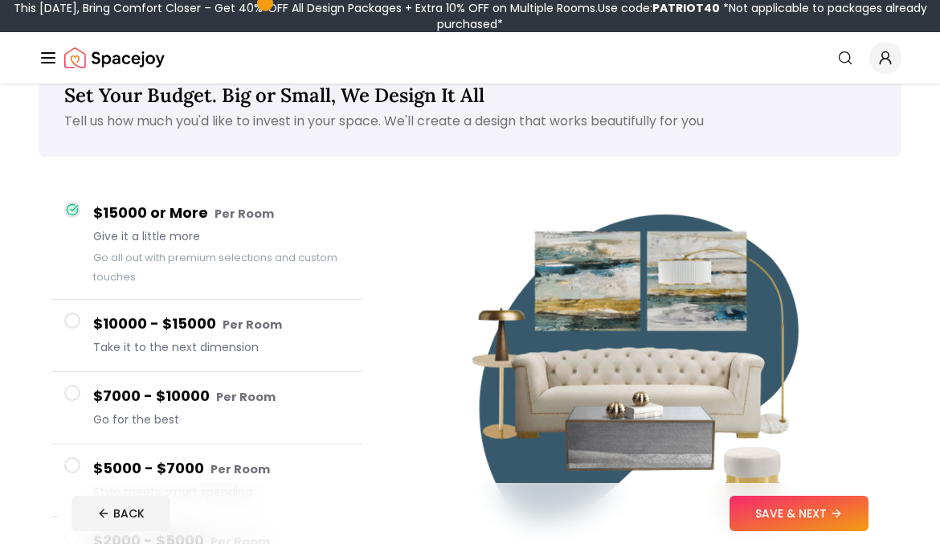
click at [92, 278] on button "$15000 or More Per Room Give it a little more Go all out with premium selection…" at bounding box center [207, 244] width 312 height 111
click at [55, 317] on button "$10000 - $15000 Per Room Take it to the next dimension" at bounding box center [207, 336] width 312 height 72
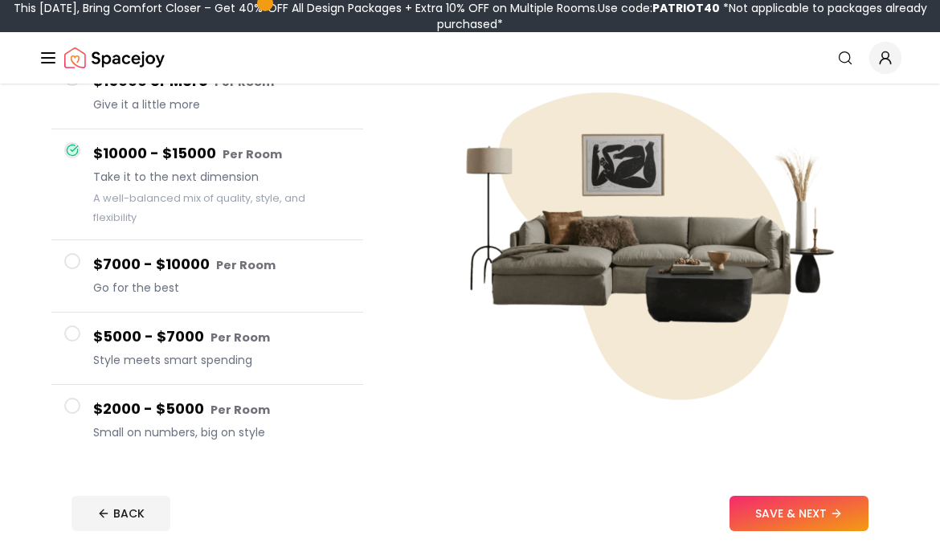
scroll to position [182, 0]
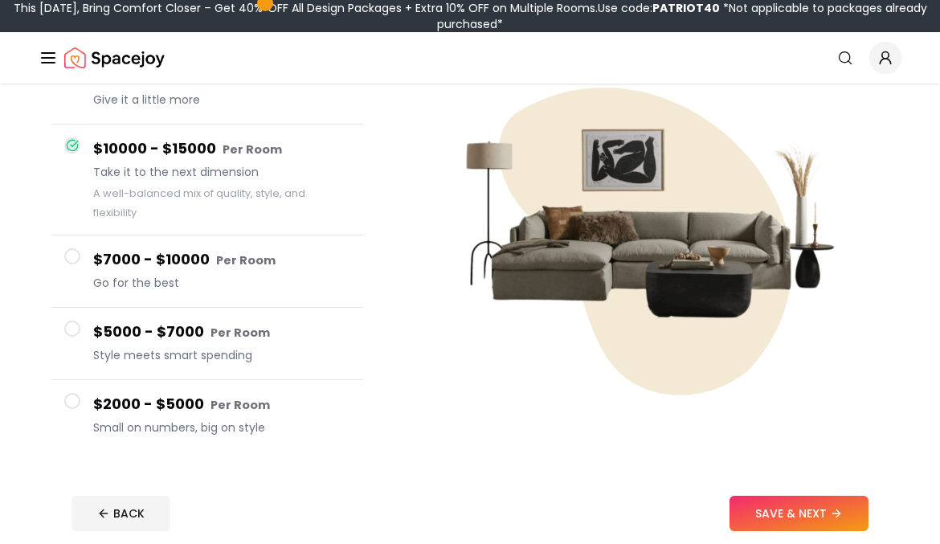
click at [59, 253] on button "$7000 - $10000 Per Room Go for the best" at bounding box center [207, 271] width 312 height 72
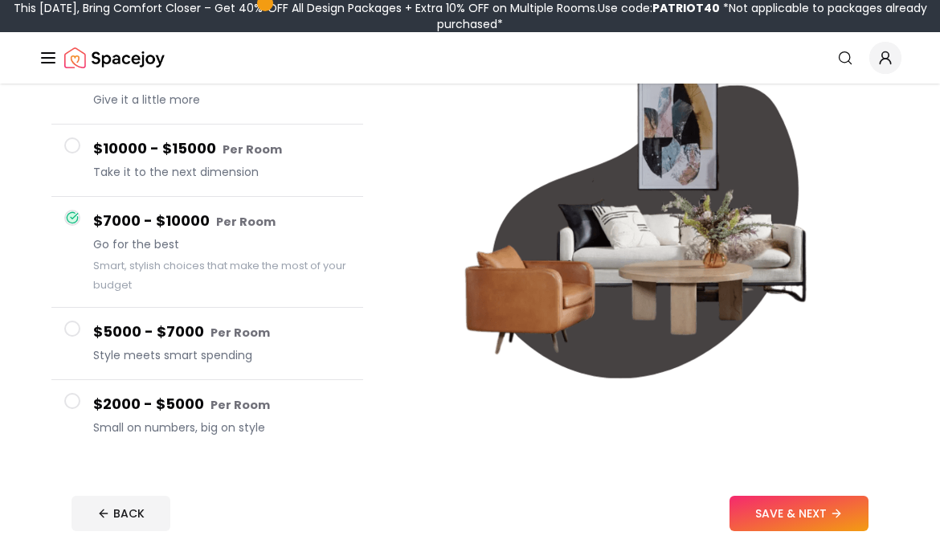
click at [59, 346] on button "$5000 - $7000 Per Room Style meets smart spending" at bounding box center [207, 344] width 312 height 72
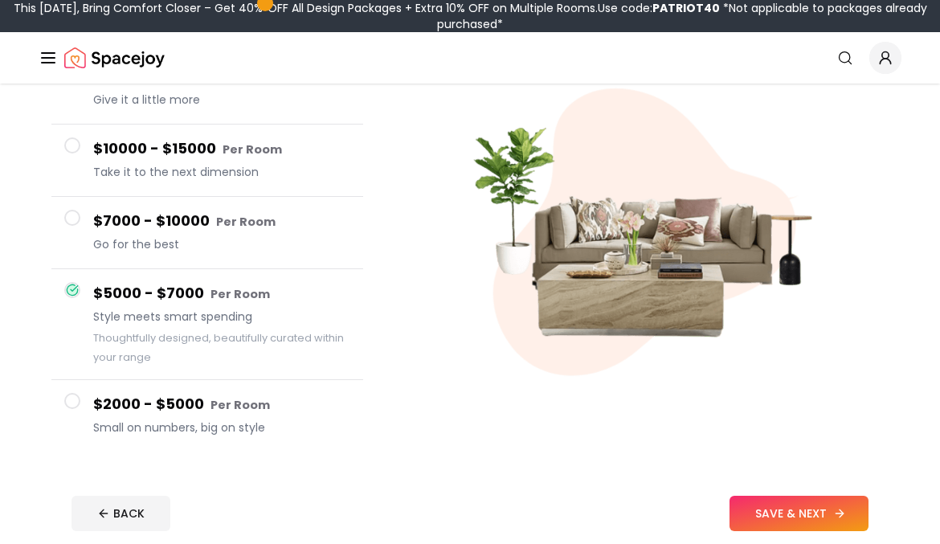
click at [779, 509] on button "SAVE & NEXT" at bounding box center [799, 513] width 139 height 35
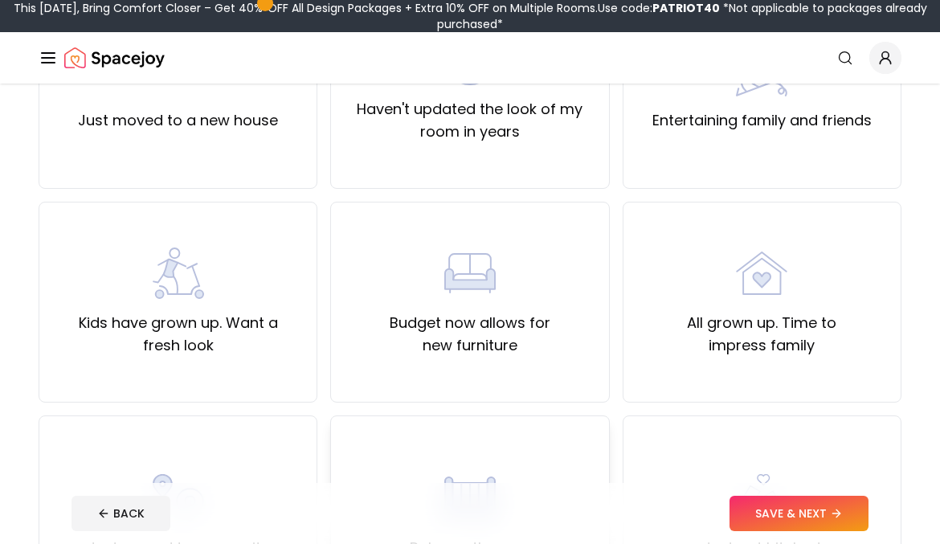
scroll to position [103, 0]
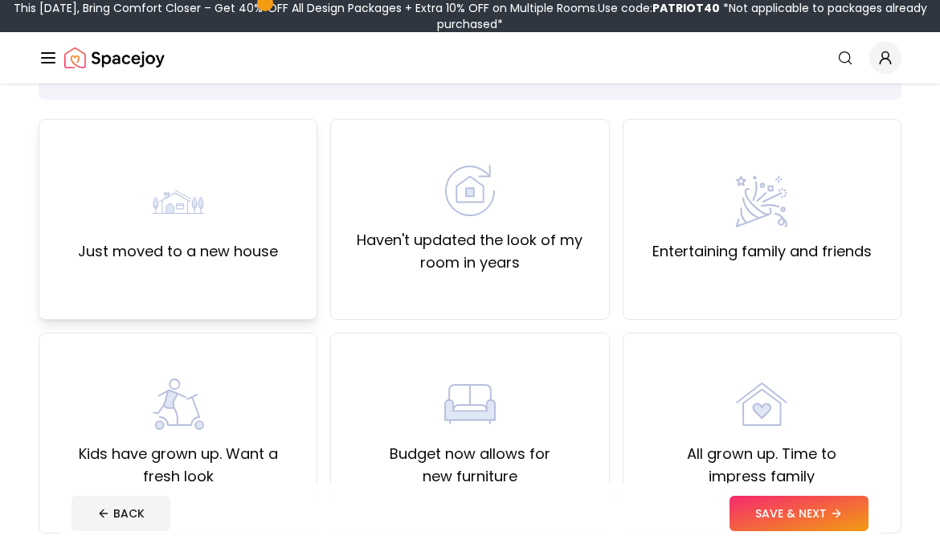
click at [202, 277] on div "Just moved to a new house" at bounding box center [178, 219] width 279 height 201
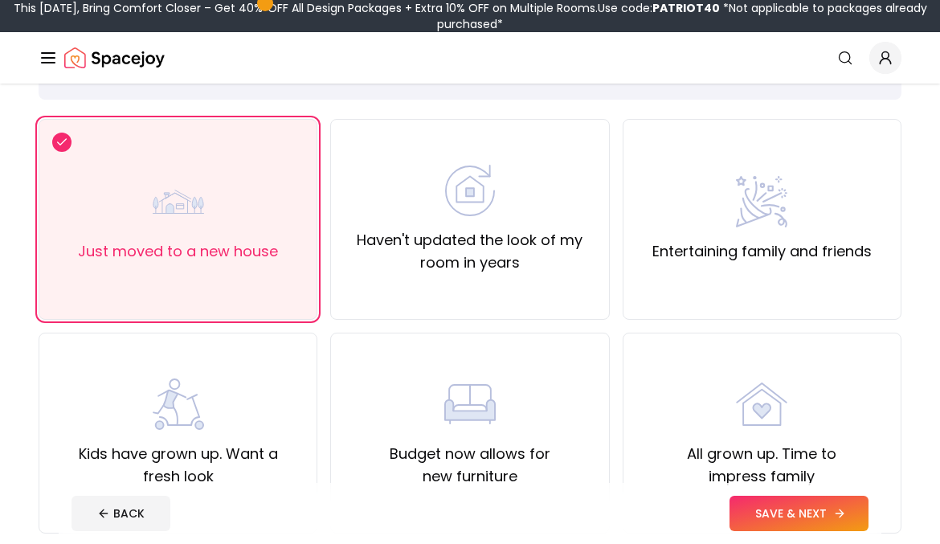
click at [824, 505] on button "SAVE & NEXT" at bounding box center [799, 513] width 139 height 35
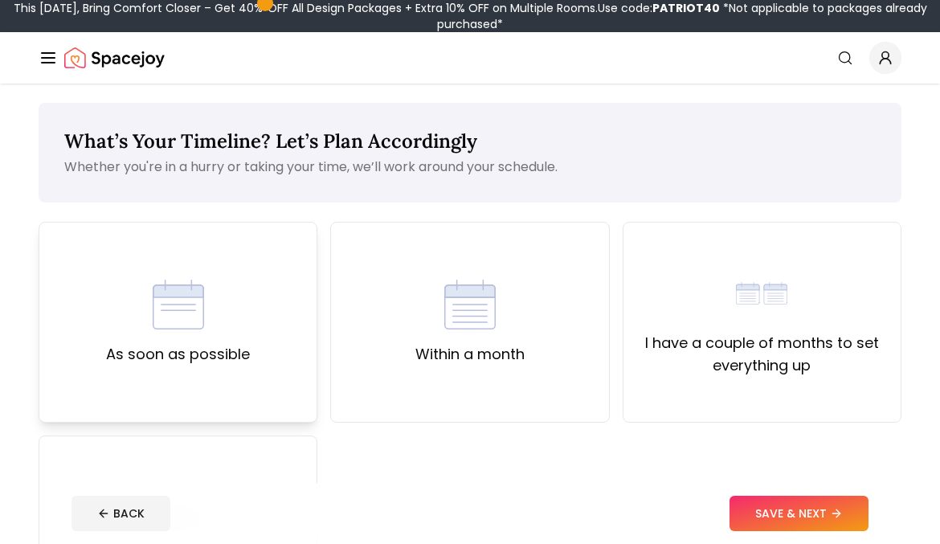
click at [267, 358] on div "As soon as possible" at bounding box center [178, 322] width 279 height 201
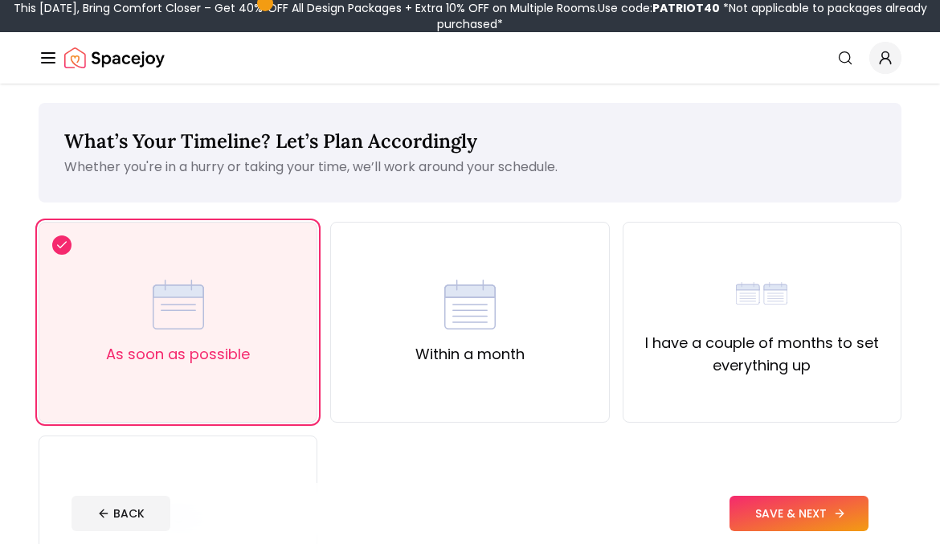
click at [823, 512] on button "SAVE & NEXT" at bounding box center [799, 513] width 139 height 35
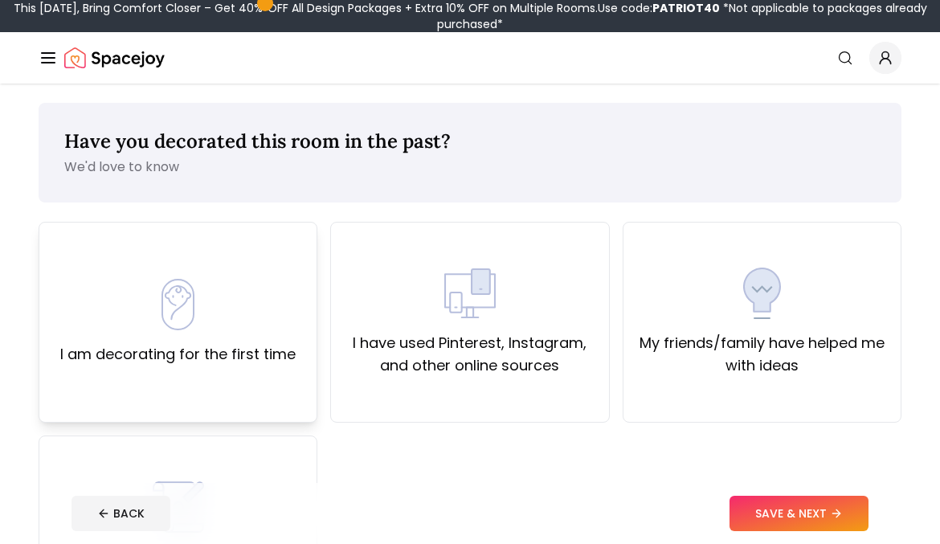
click at [197, 379] on div "I am decorating for the first time" at bounding box center [178, 322] width 279 height 201
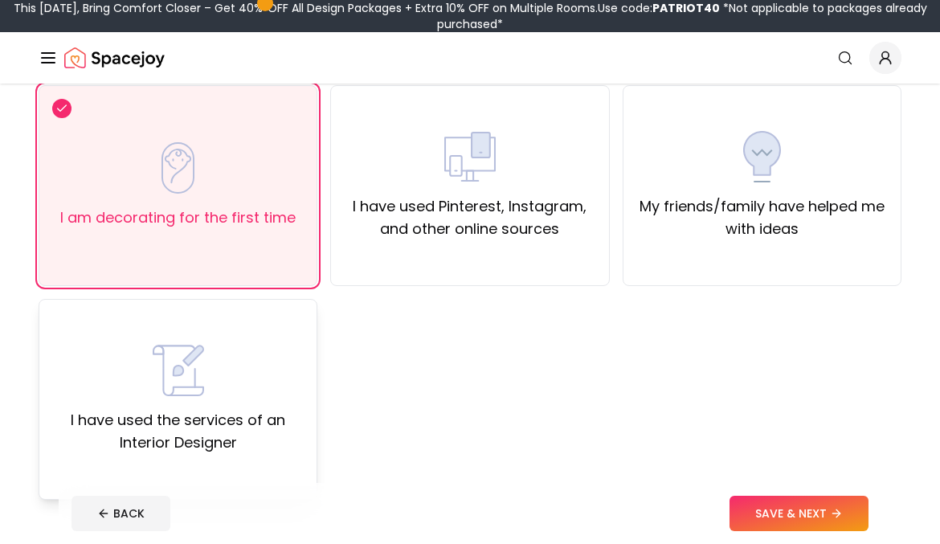
scroll to position [154, 0]
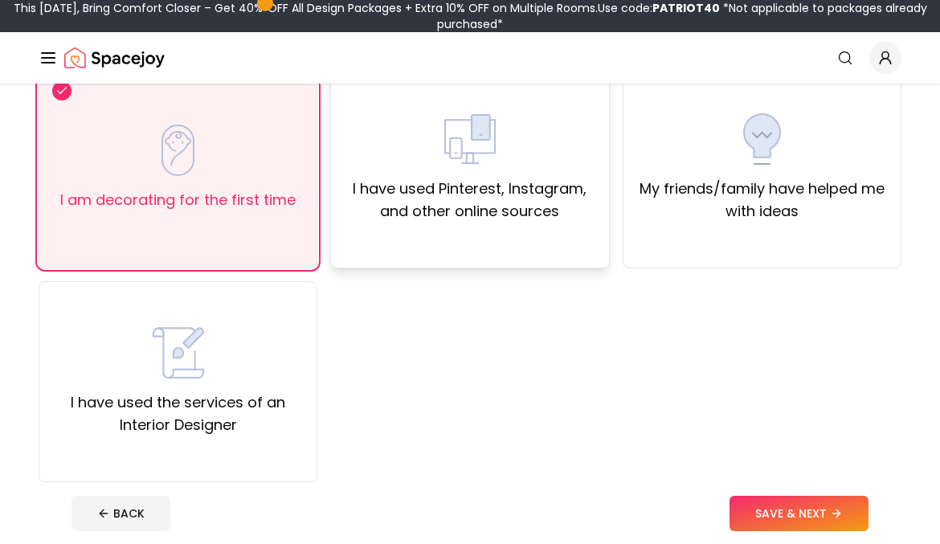
click at [385, 174] on div "I have used Pinterest, Instagram, and other online sources" at bounding box center [470, 167] width 252 height 109
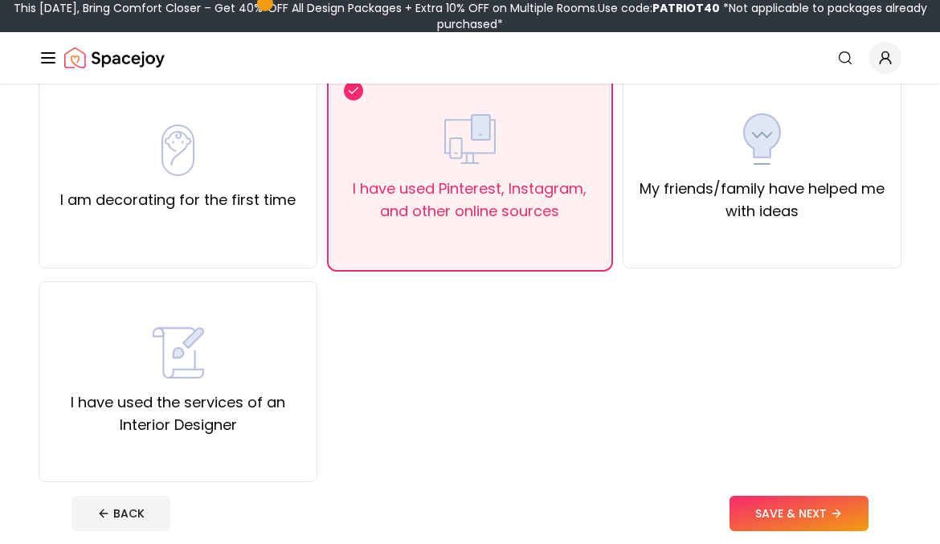
click at [785, 485] on footer "BACK SAVE & NEXT" at bounding box center [470, 513] width 823 height 61
click at [785, 494] on footer "BACK SAVE & NEXT" at bounding box center [470, 513] width 823 height 61
click at [158, 135] on img at bounding box center [178, 150] width 51 height 51
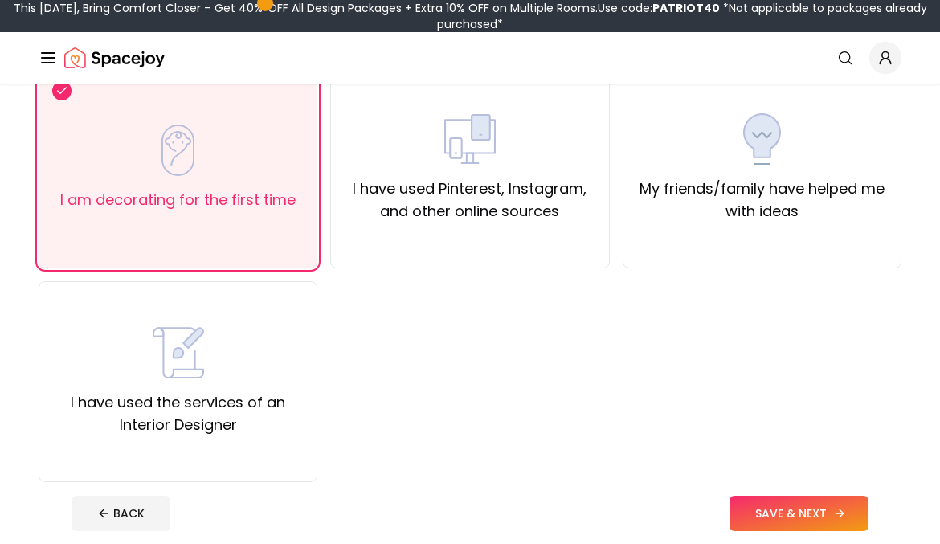
click at [794, 513] on button "SAVE & NEXT" at bounding box center [799, 513] width 139 height 35
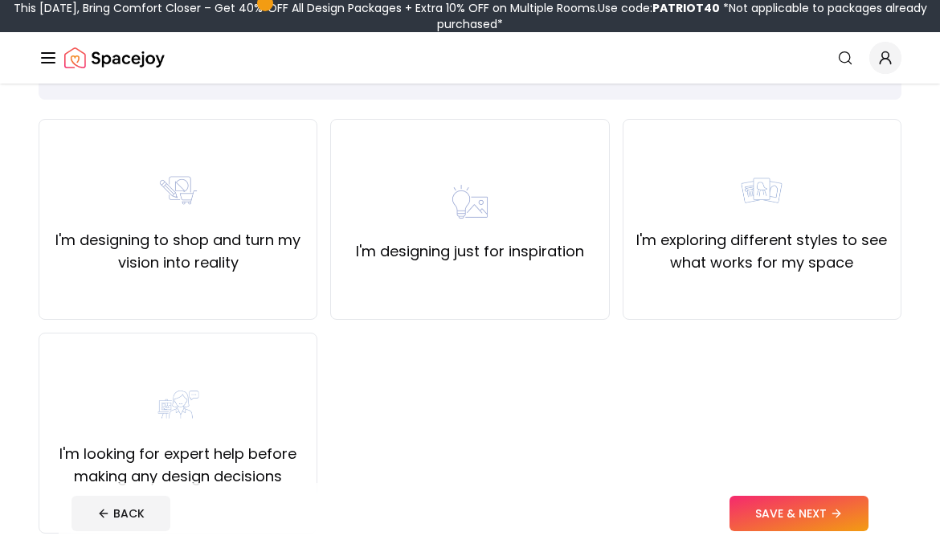
scroll to position [120, 0]
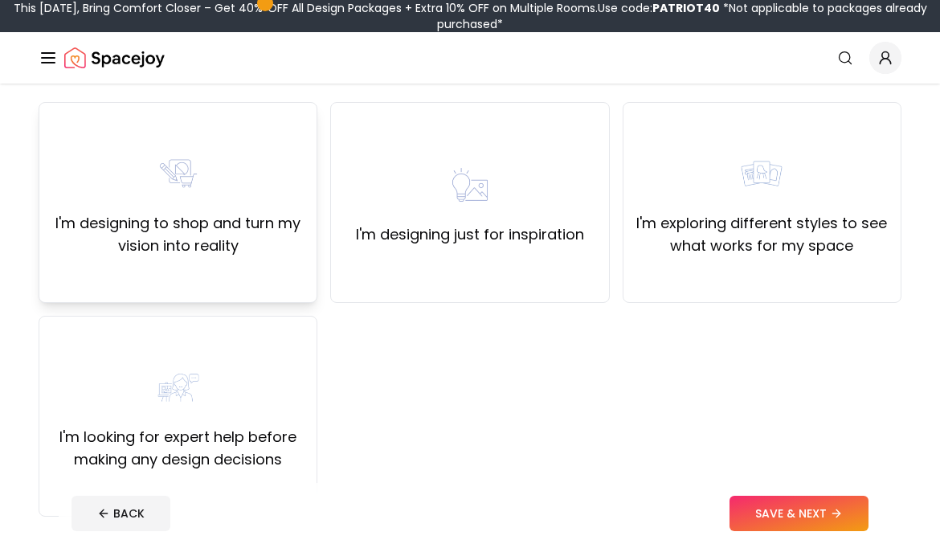
click at [225, 239] on label "I'm designing to shop and turn my vision into reality" at bounding box center [178, 234] width 252 height 45
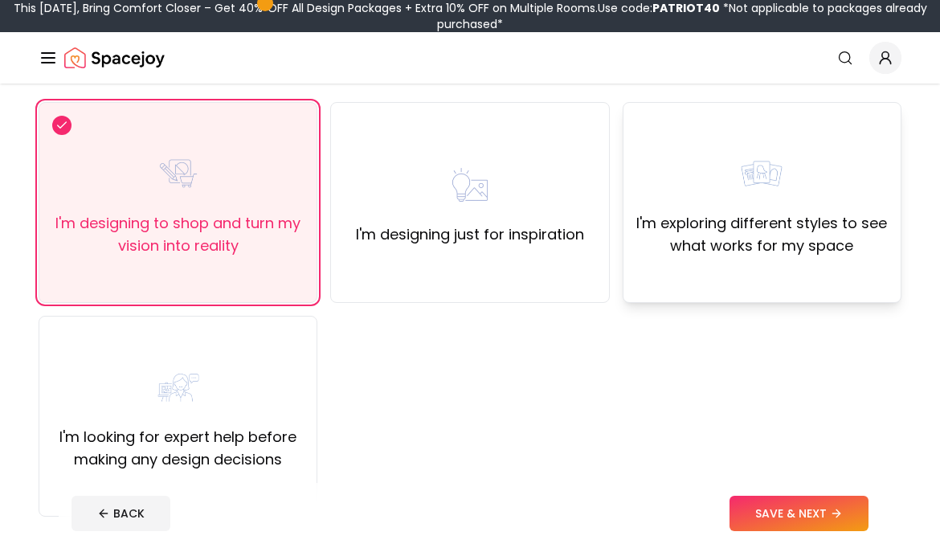
click at [741, 264] on div "I'm exploring different styles to see what works for my space" at bounding box center [762, 202] width 279 height 201
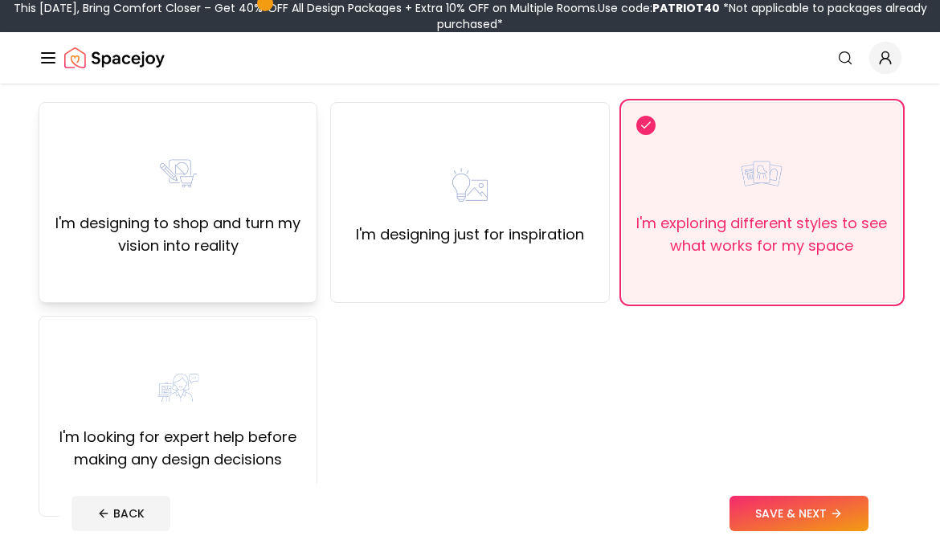
click at [243, 219] on label "I'm designing to shop and turn my vision into reality" at bounding box center [178, 234] width 252 height 45
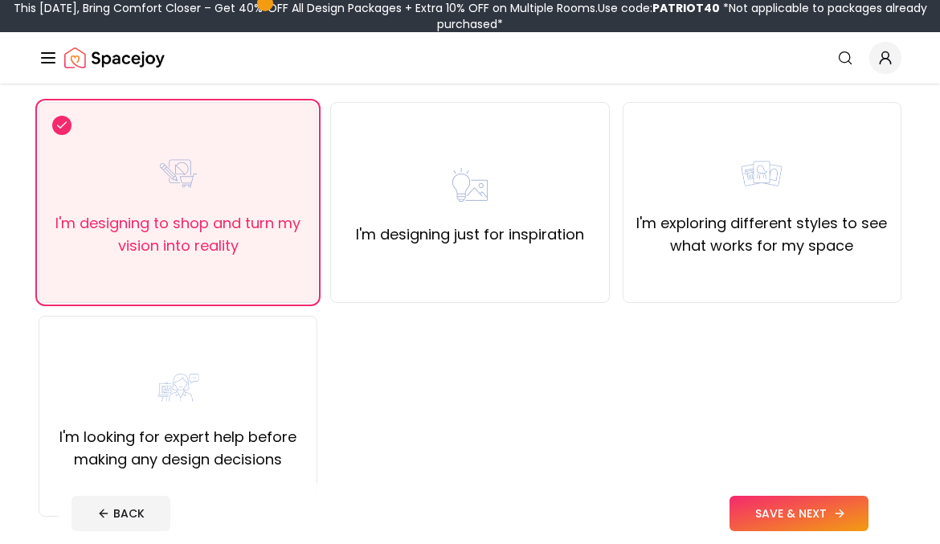
click at [787, 501] on button "SAVE & NEXT" at bounding box center [799, 513] width 139 height 35
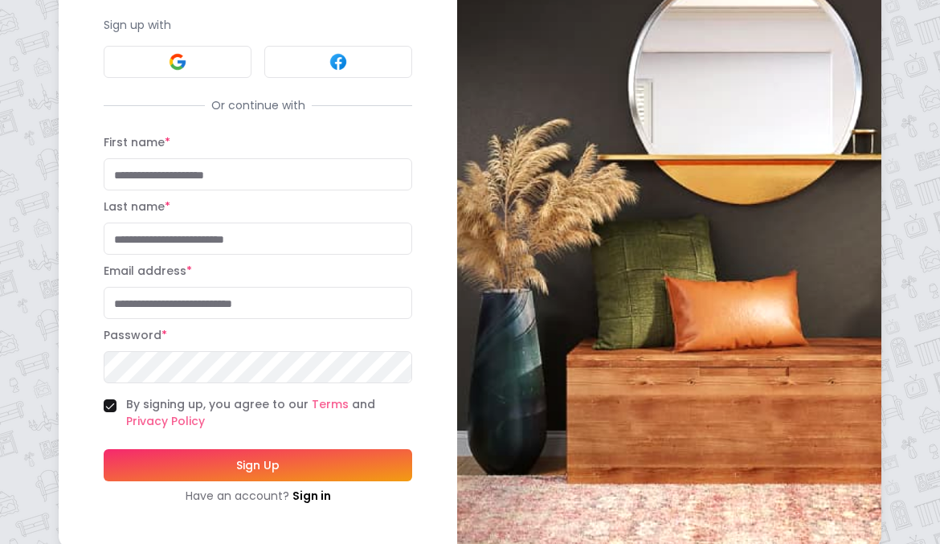
scroll to position [164, 0]
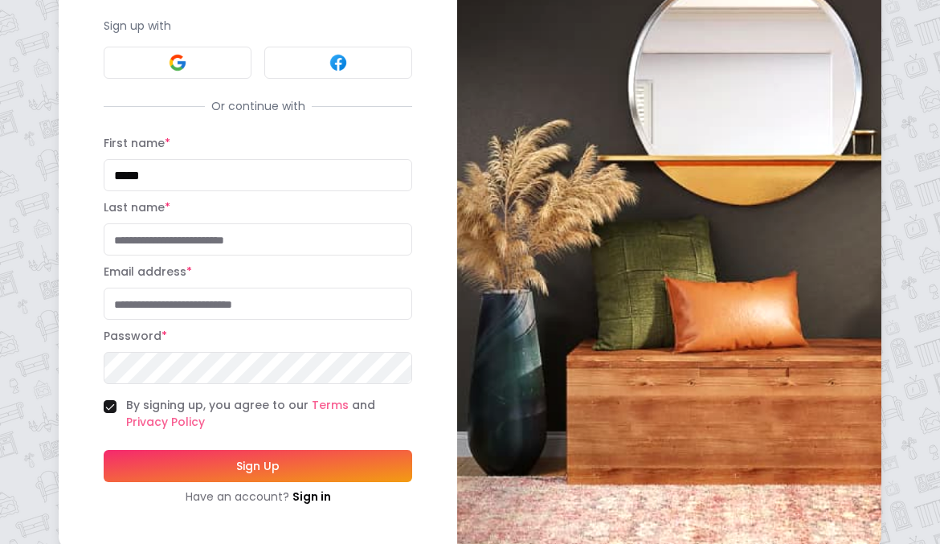
type input "*****"
type input "*******"
type input "**********"
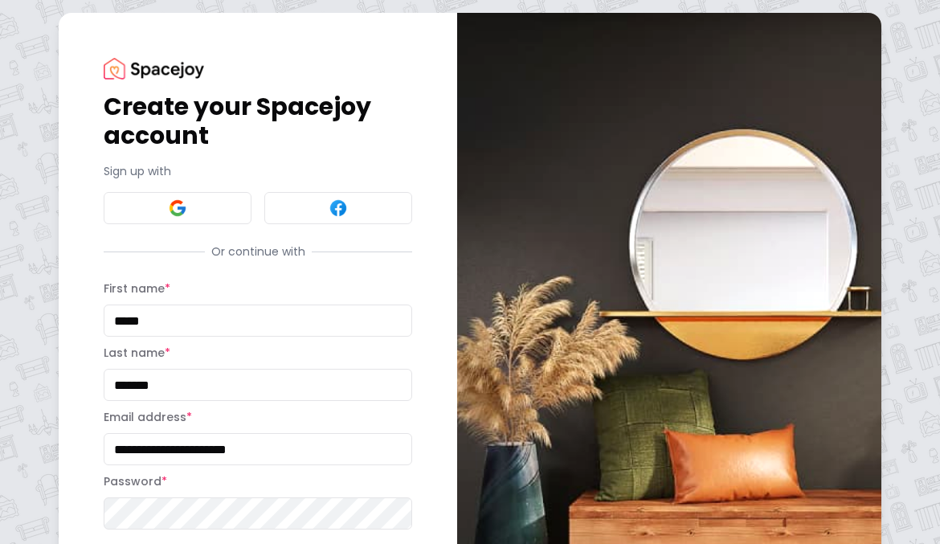
click at [203, 358] on form "**********" at bounding box center [258, 464] width 309 height 371
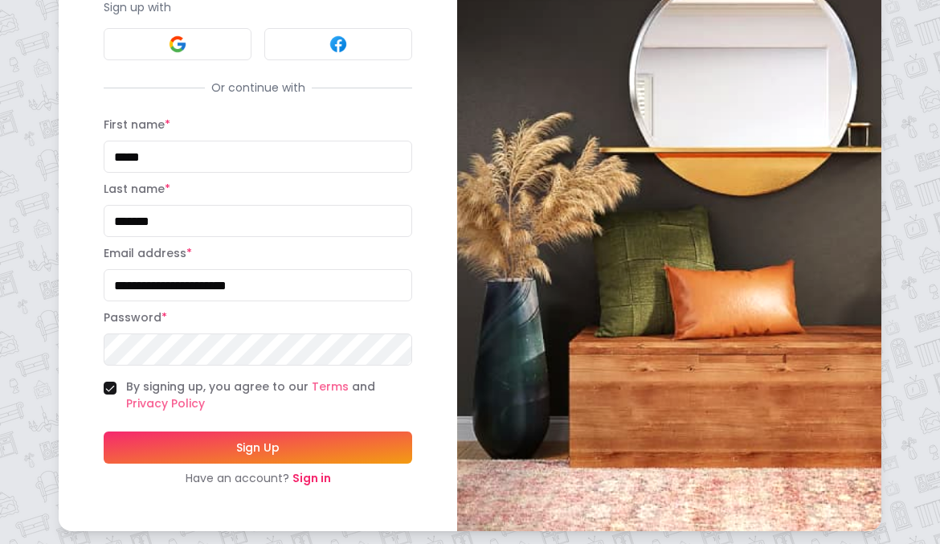
scroll to position [164, 0]
click at [315, 444] on button "Sign Up" at bounding box center [258, 448] width 309 height 32
